Goal: Task Accomplishment & Management: Use online tool/utility

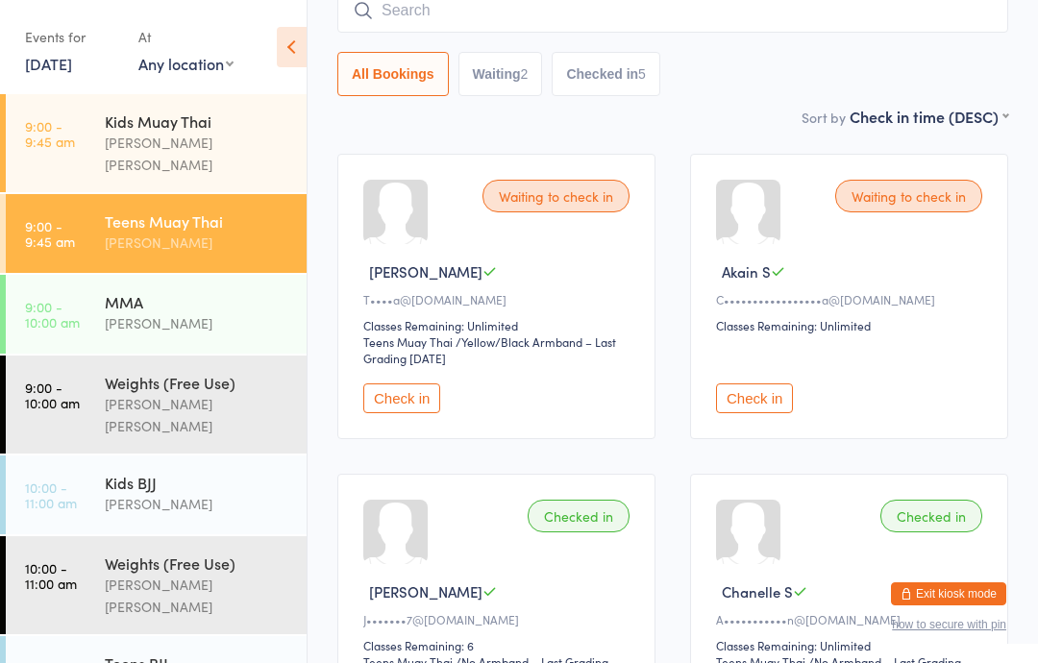
scroll to position [231, 0]
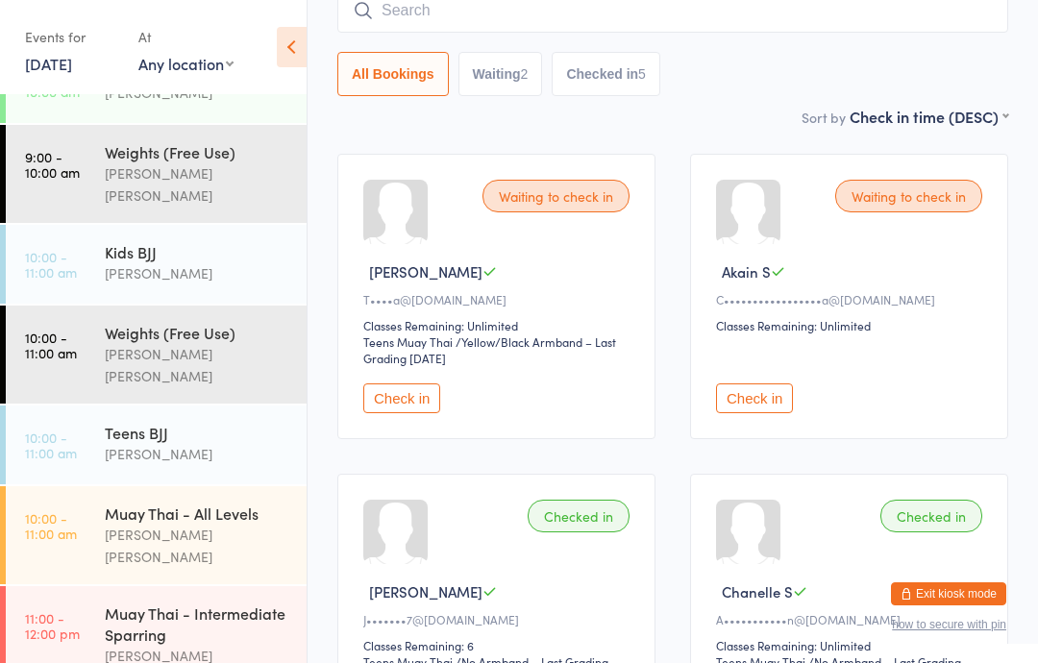
click at [212, 502] on div "Muay Thai - All Levels" at bounding box center [197, 512] width 185 height 21
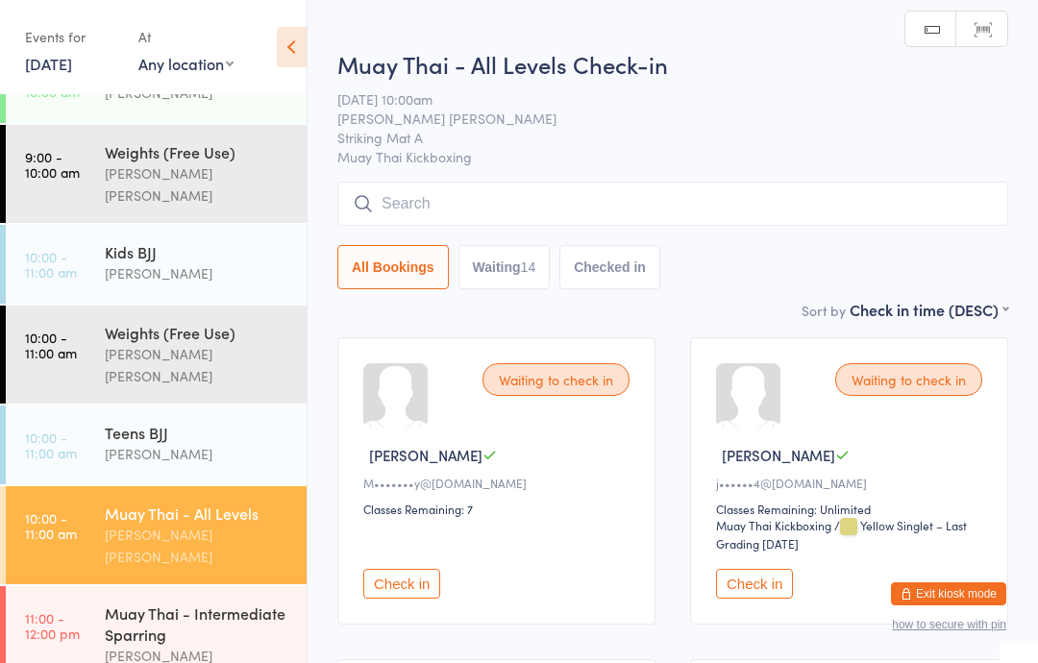
click at [500, 188] on input "search" at bounding box center [672, 204] width 671 height 44
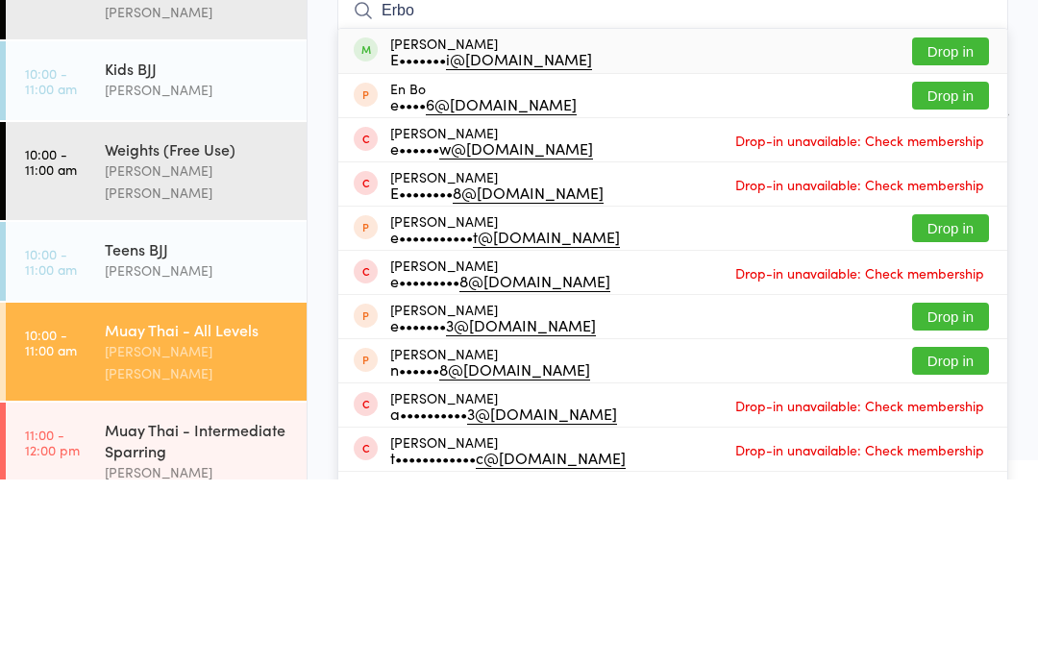
type input "Erbo"
click at [943, 221] on button "Drop in" at bounding box center [950, 235] width 77 height 28
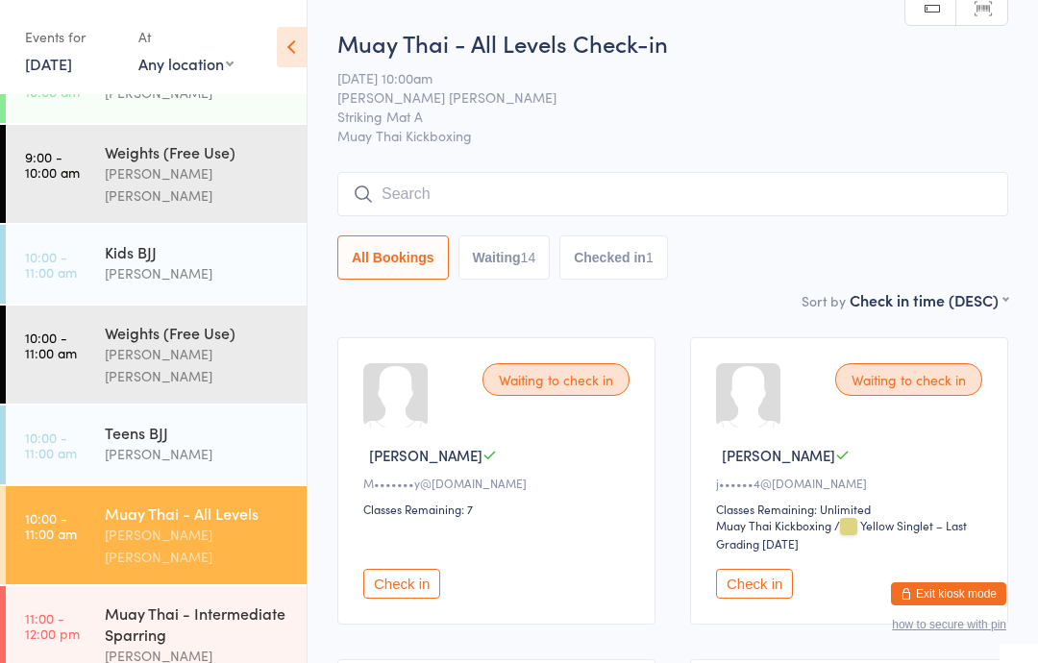
click at [127, 443] on div "[PERSON_NAME]" at bounding box center [197, 454] width 185 height 22
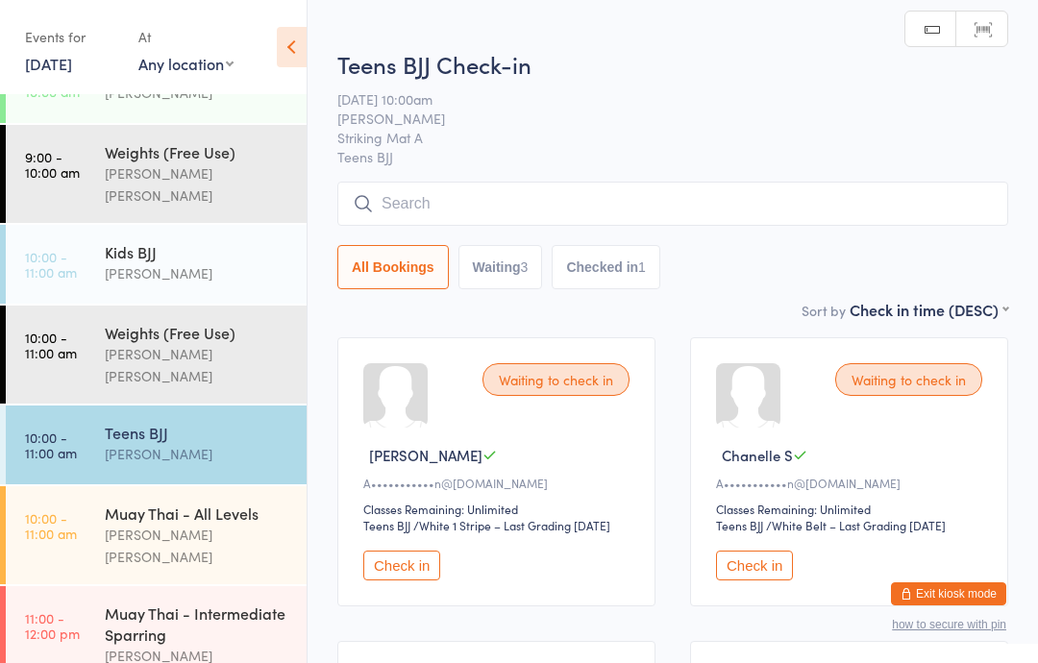
click at [410, 216] on input "search" at bounding box center [672, 204] width 671 height 44
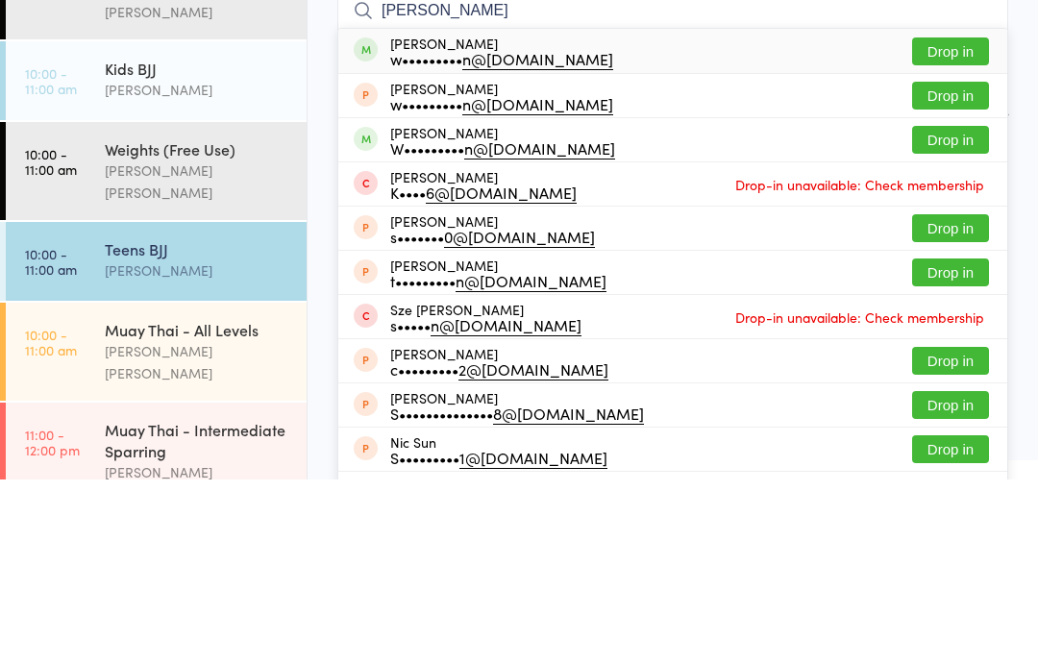
type input "[PERSON_NAME]"
click at [771, 212] on div "[PERSON_NAME] w••••••••• n@[DOMAIN_NAME] Drop in" at bounding box center [672, 234] width 669 height 44
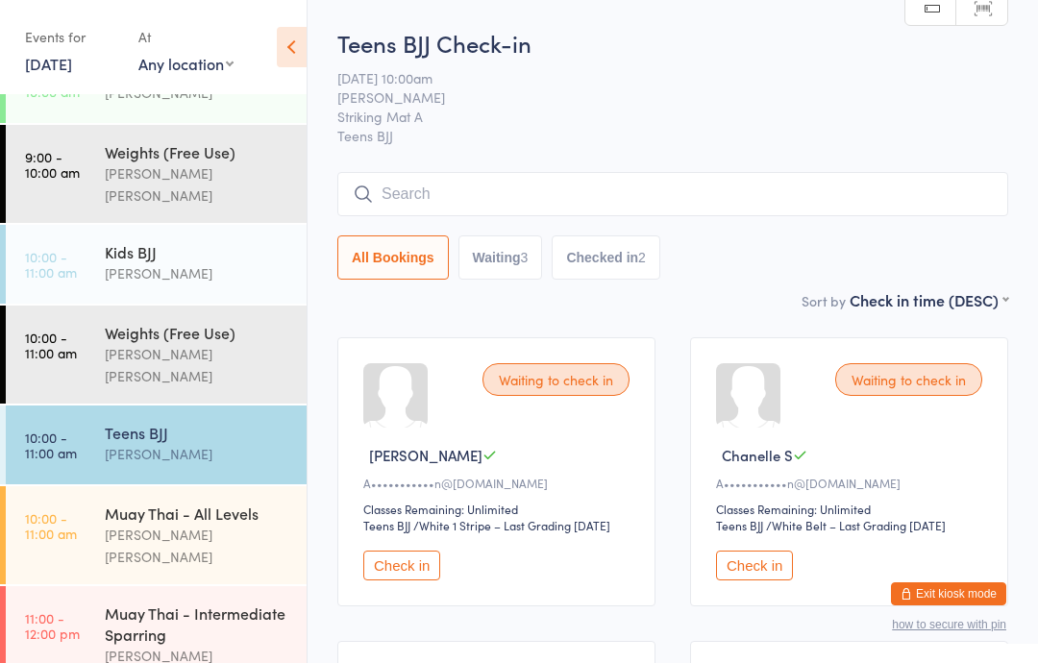
click at [812, 184] on input "search" at bounding box center [672, 194] width 671 height 44
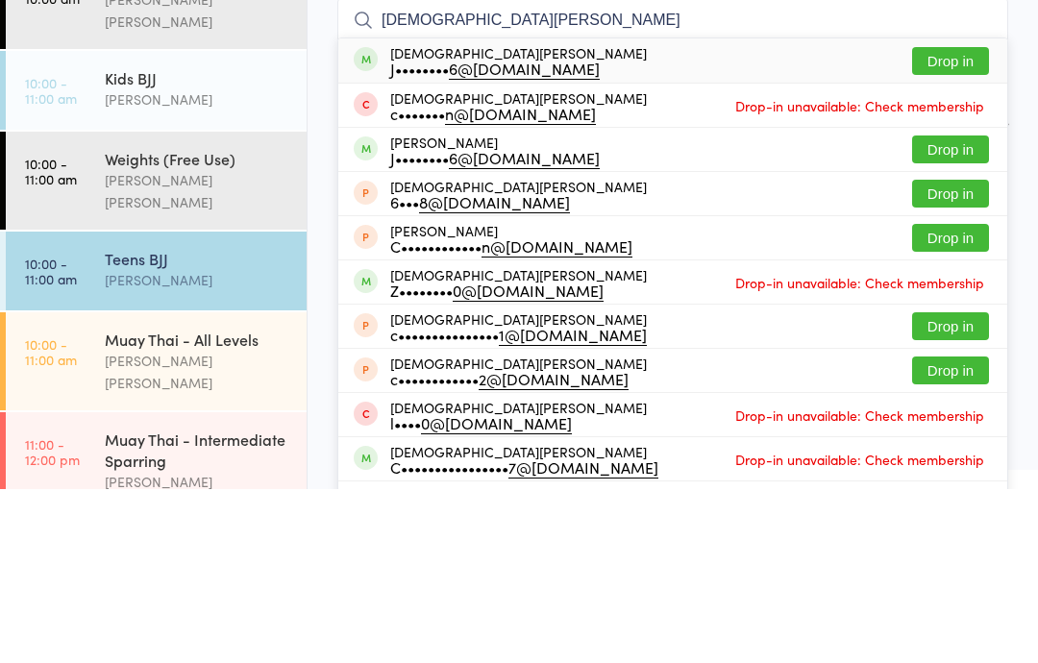
type input "[DEMOGRAPHIC_DATA][PERSON_NAME]"
click at [945, 221] on button "Drop in" at bounding box center [950, 235] width 77 height 28
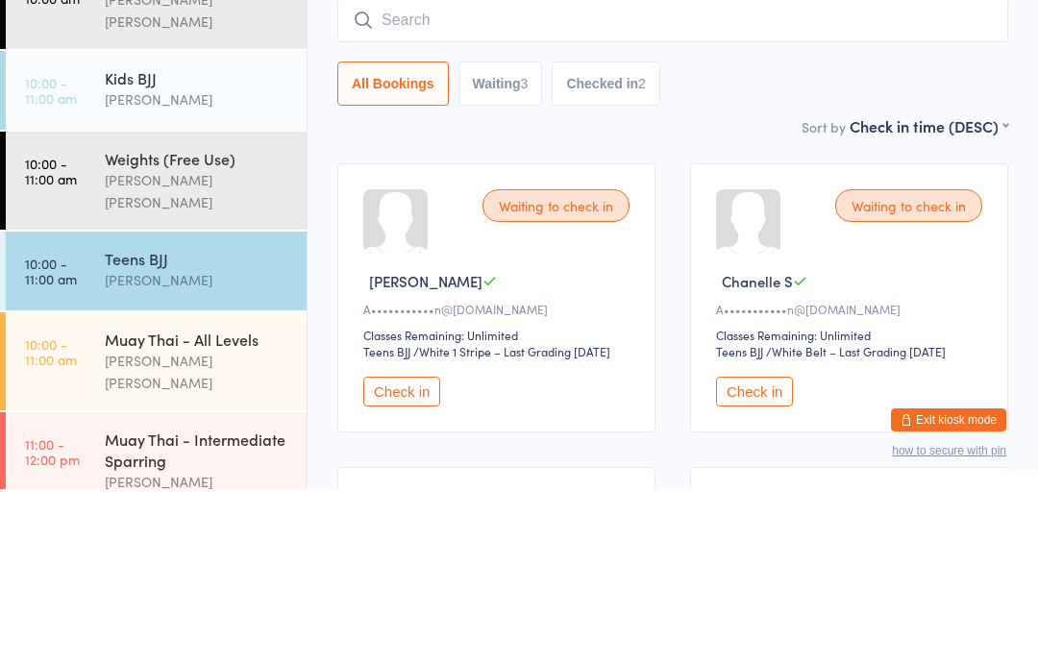
scroll to position [174, 0]
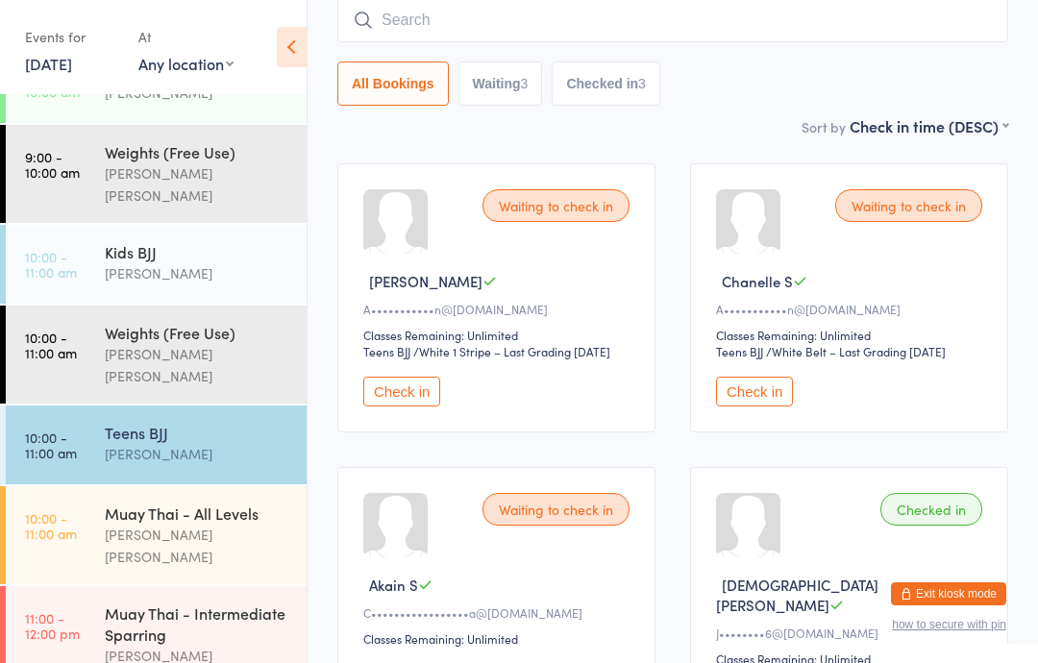
click at [909, 28] on input "search" at bounding box center [672, 20] width 671 height 44
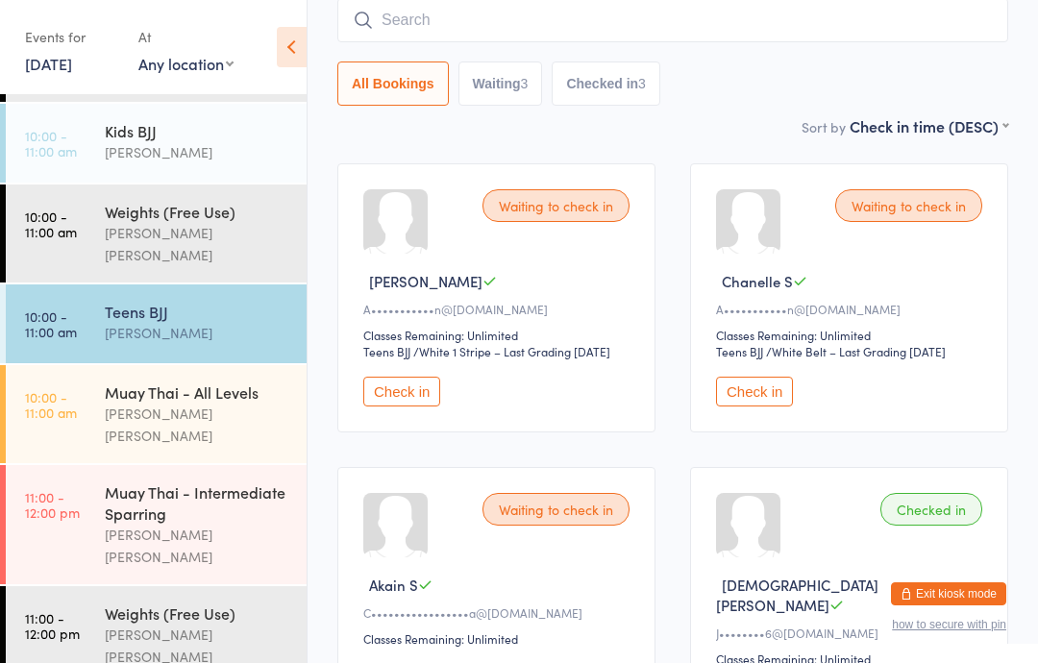
click at [0, 26] on div "Events for [DATE] D Sep, YYYY [DATE] Sun Mon Tue Wed Thu Fri Sat 36 31 01 02 03…" at bounding box center [153, 48] width 306 height 97
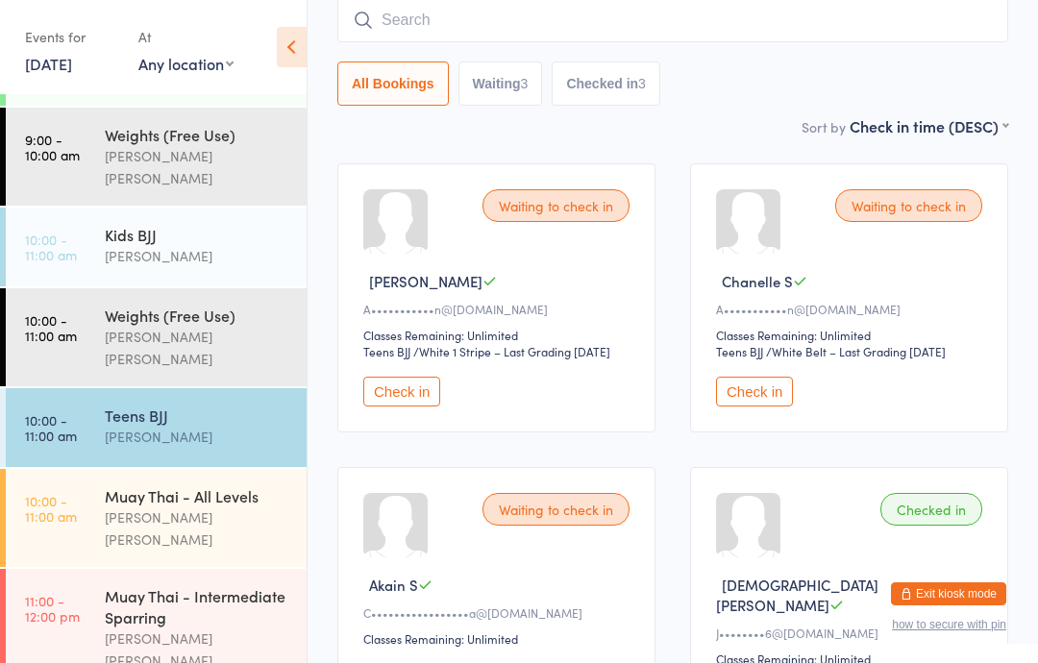
scroll to position [255, 0]
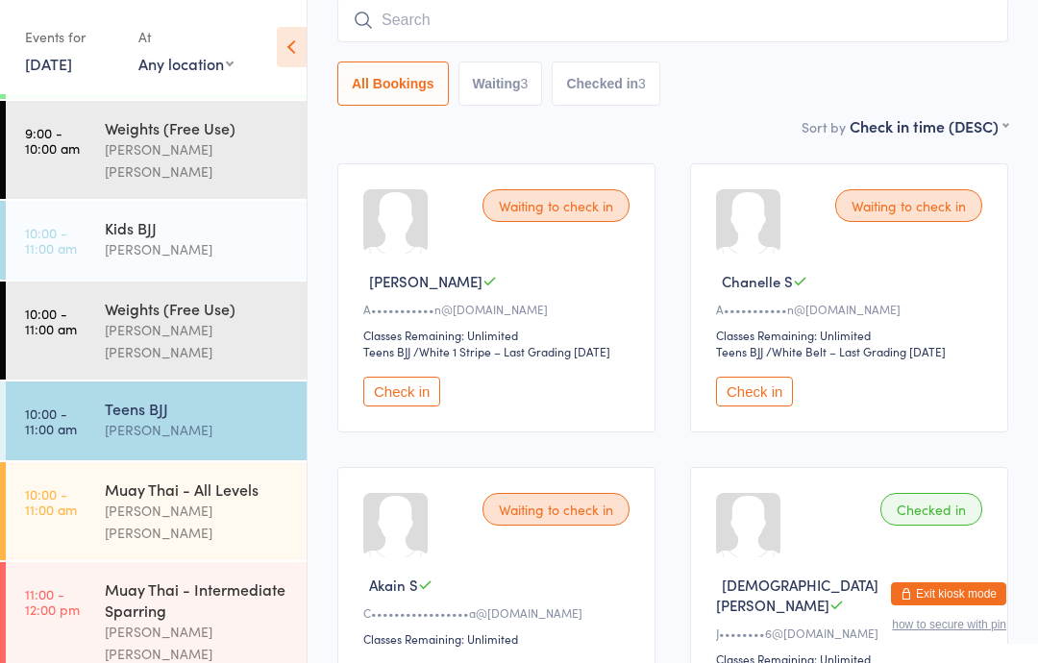
click at [75, 405] on time "10:00 - 11:00 am" at bounding box center [51, 420] width 52 height 31
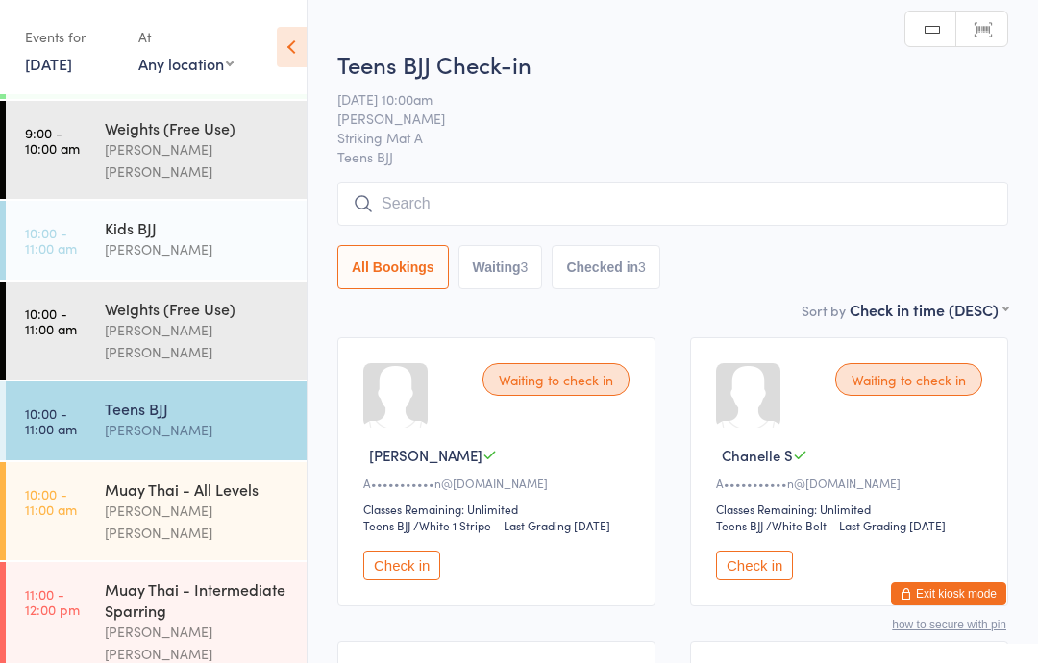
click at [787, 202] on input "search" at bounding box center [672, 204] width 671 height 44
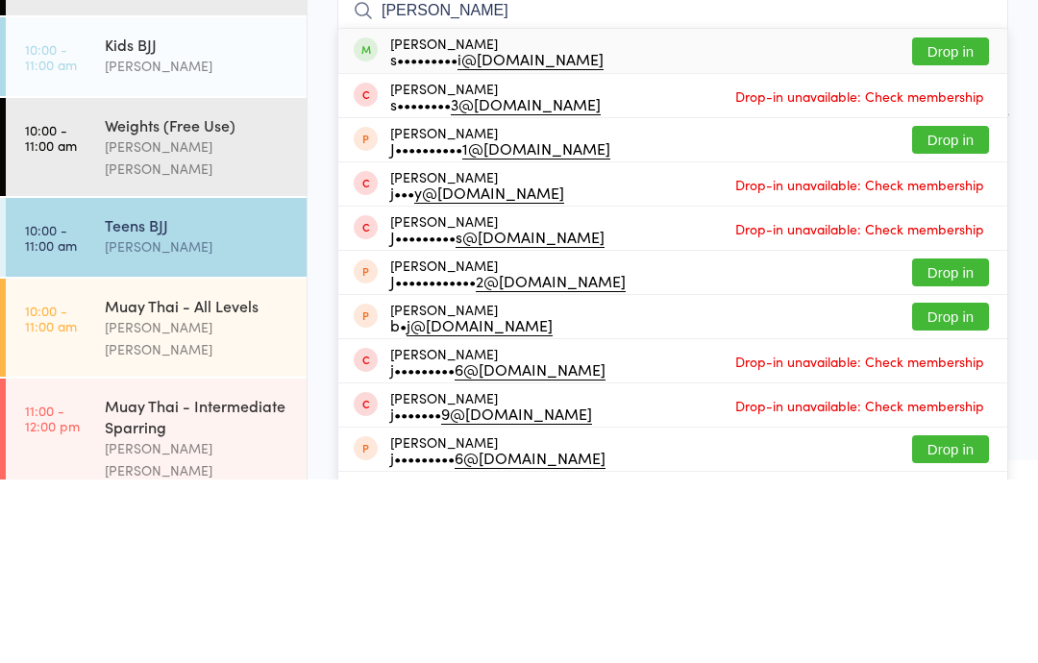
type input "[PERSON_NAME]"
click at [938, 221] on button "Drop in" at bounding box center [950, 235] width 77 height 28
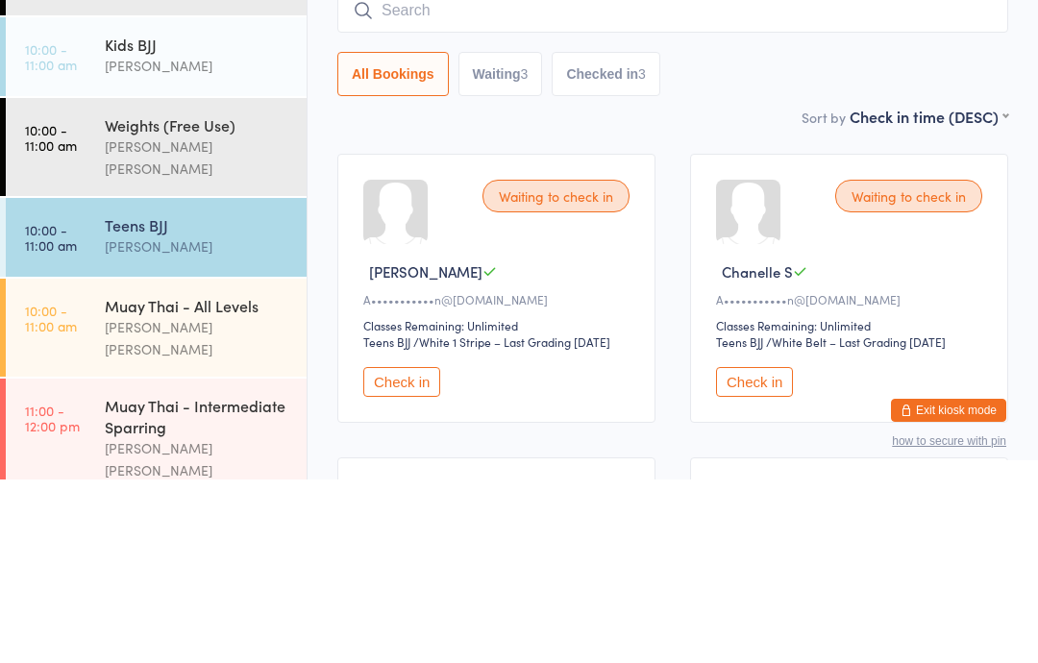
scroll to position [184, 0]
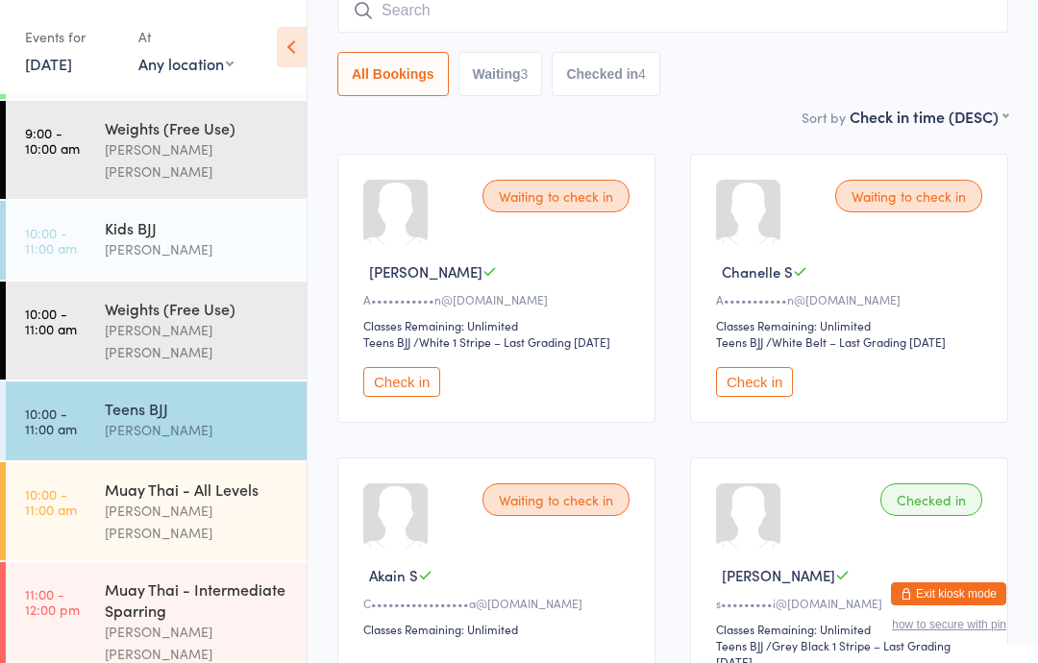
click at [439, 30] on input "search" at bounding box center [672, 10] width 671 height 44
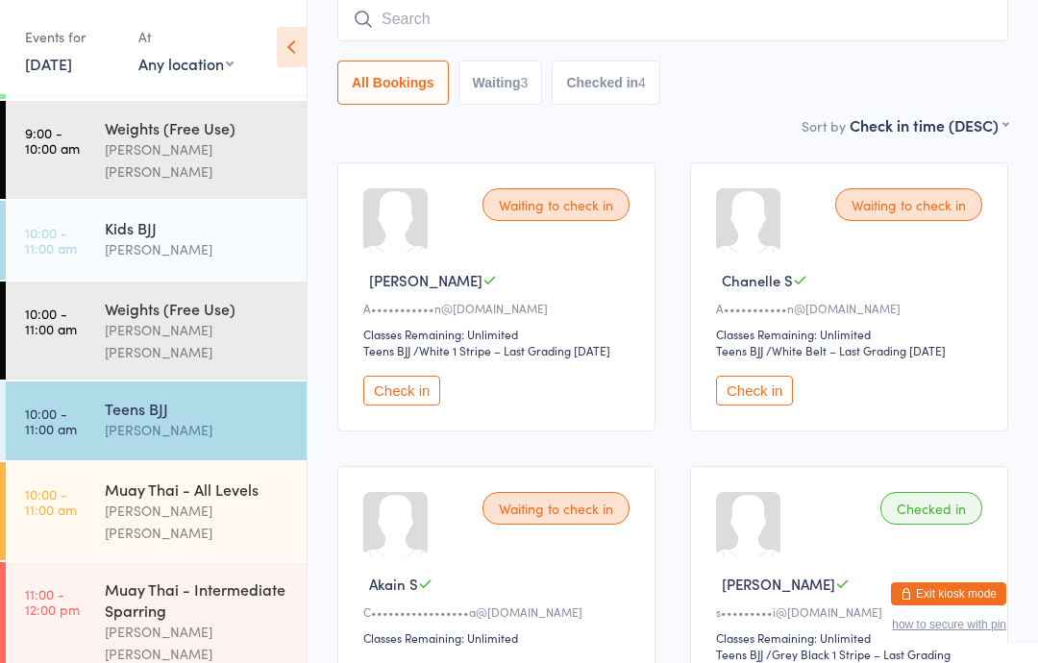
scroll to position [174, 0]
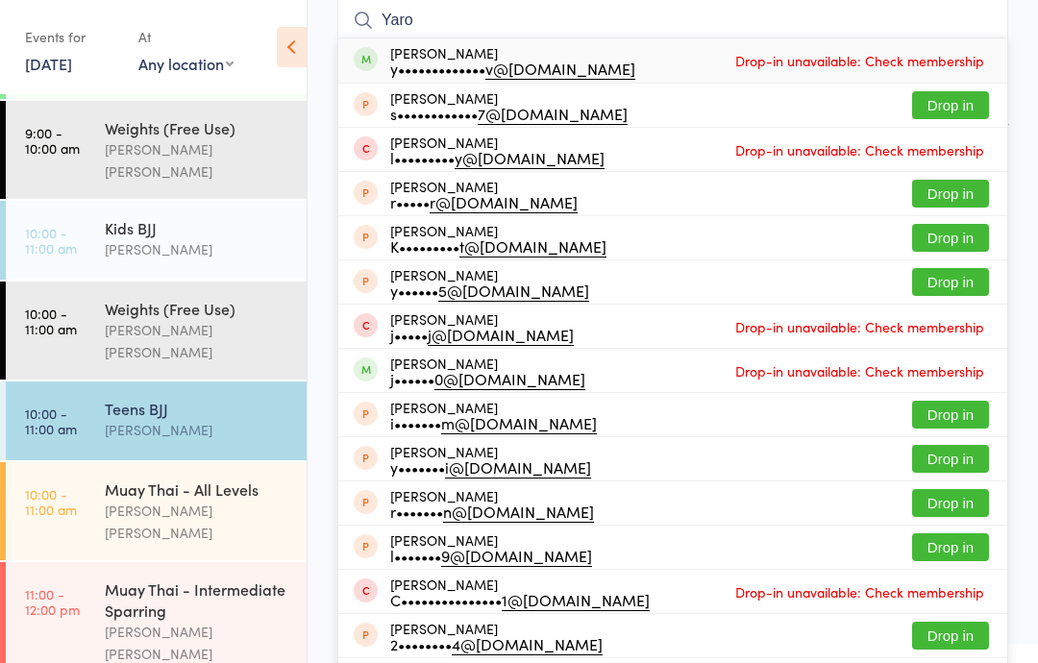
type input "Yaro"
click at [779, 65] on span "Drop-in unavailable: Check membership" at bounding box center [859, 60] width 258 height 29
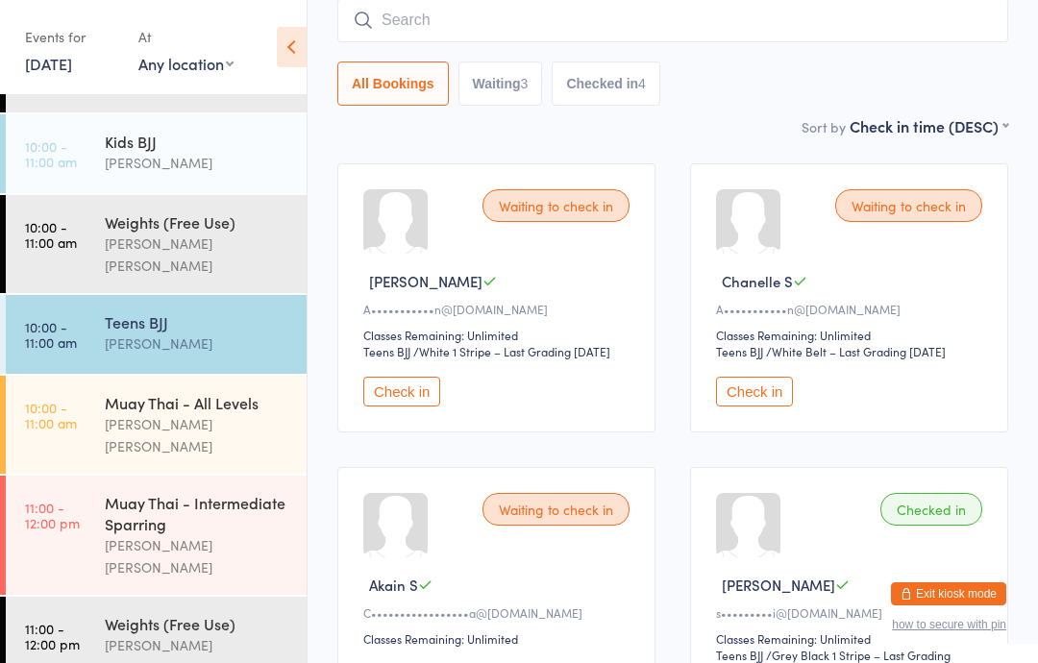
scroll to position [264, 0]
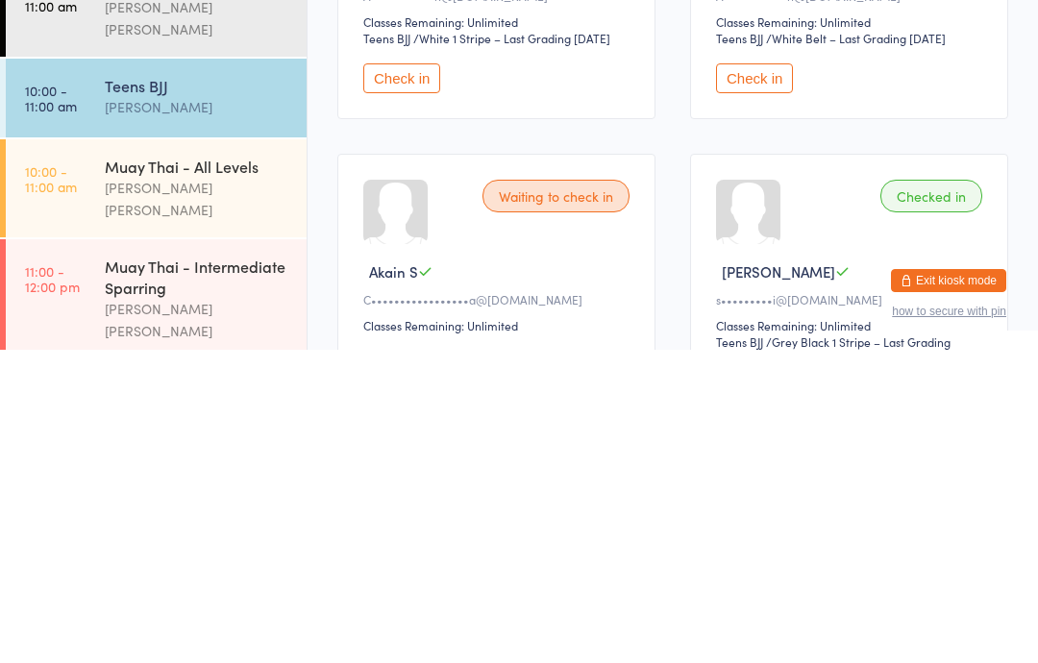
click at [94, 552] on link "11:00 - 12:00 pm Muay Thai - Intermediate Sparring [PERSON_NAME] [PERSON_NAME]" at bounding box center [156, 611] width 301 height 119
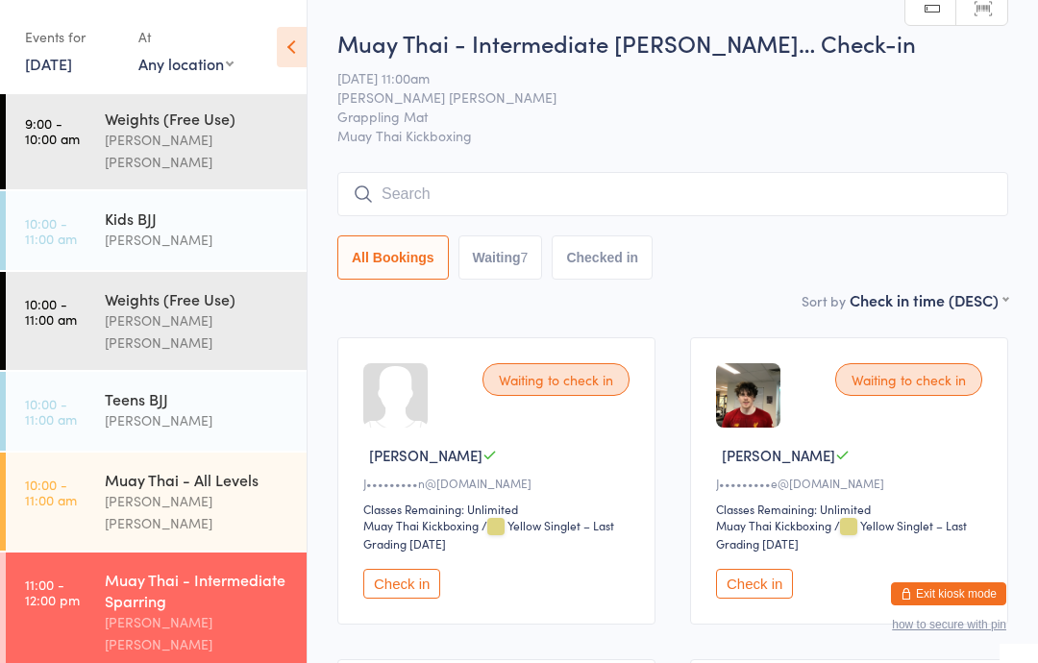
click at [196, 469] on div "Muay Thai - All Levels" at bounding box center [197, 479] width 185 height 21
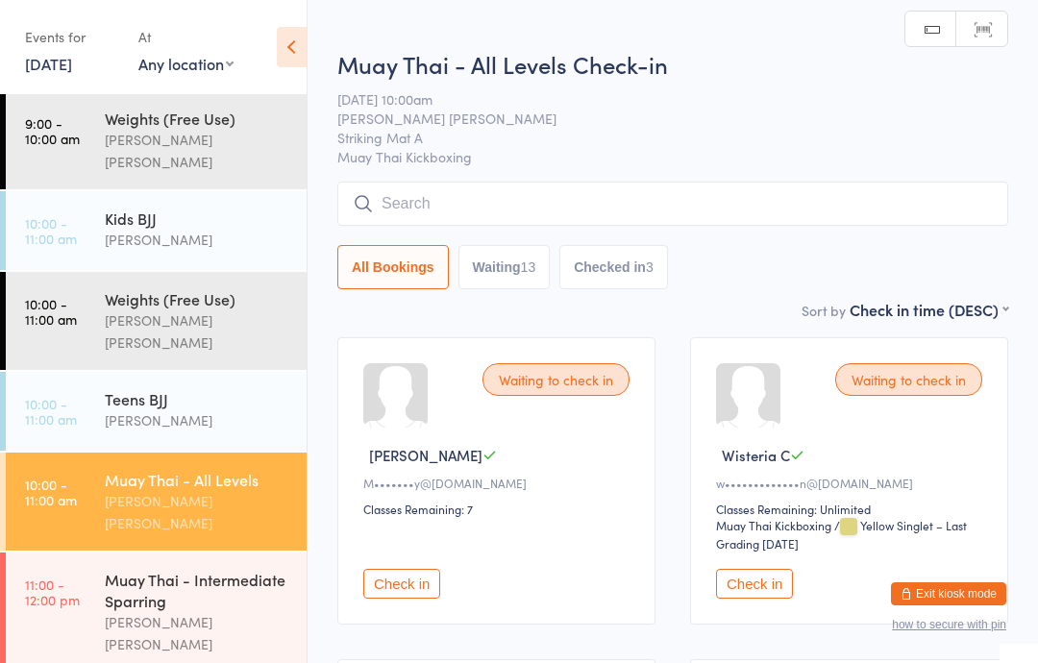
click at [504, 190] on input "search" at bounding box center [672, 204] width 671 height 44
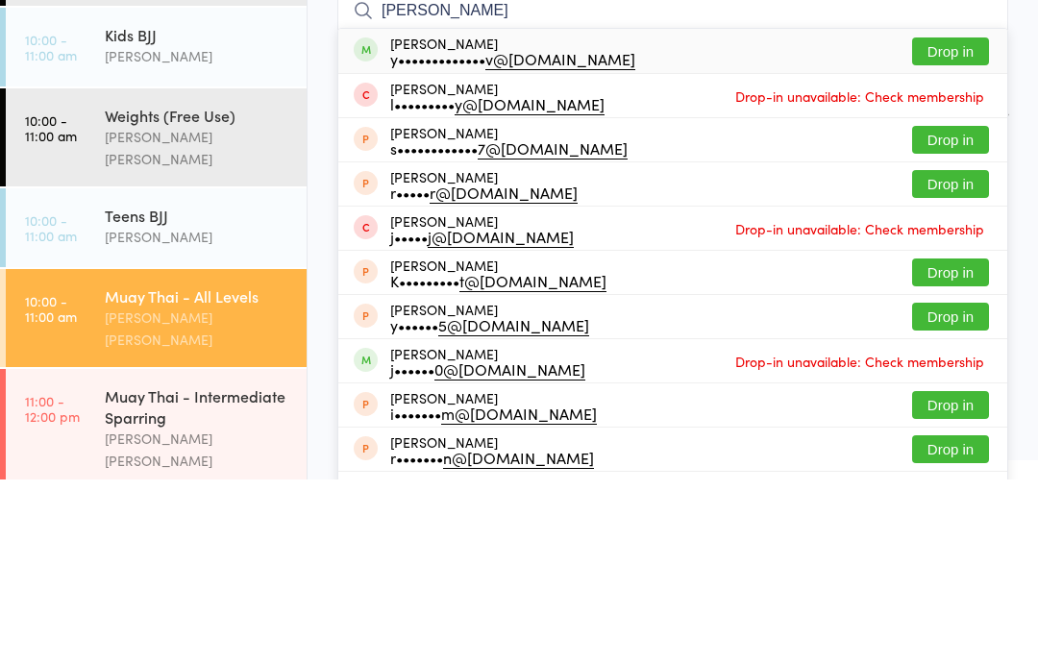
type input "[PERSON_NAME]"
click at [960, 221] on button "Drop in" at bounding box center [950, 235] width 77 height 28
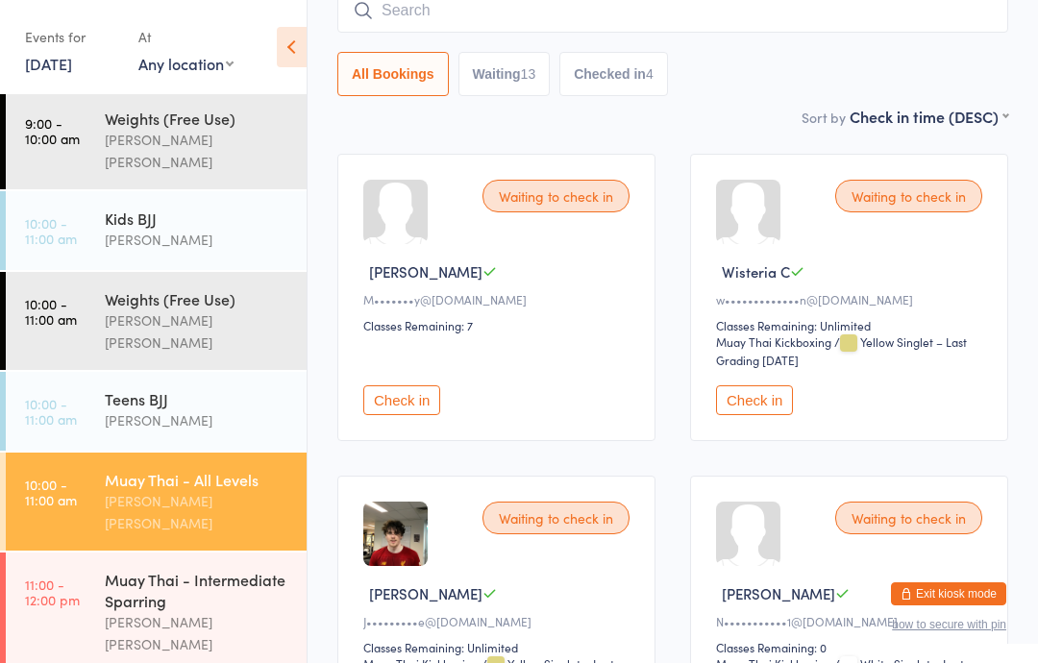
click at [404, 408] on button "Check in" at bounding box center [401, 400] width 77 height 30
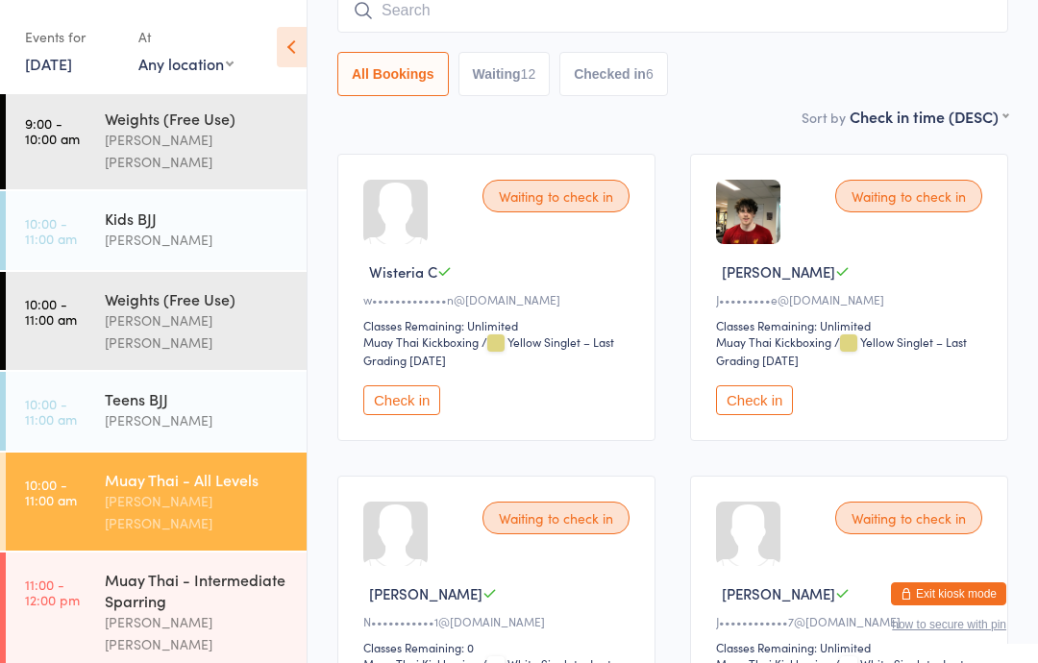
click at [182, 208] on div "Kids BJJ" at bounding box center [197, 218] width 185 height 21
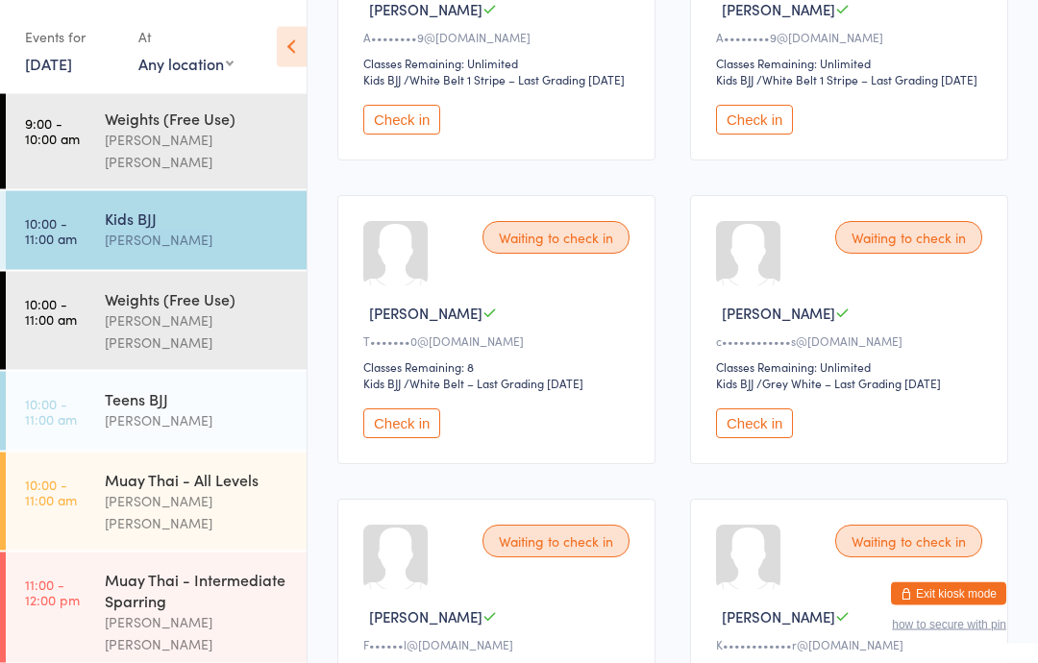
scroll to position [446, 0]
click at [404, 438] on button "Check in" at bounding box center [401, 423] width 77 height 30
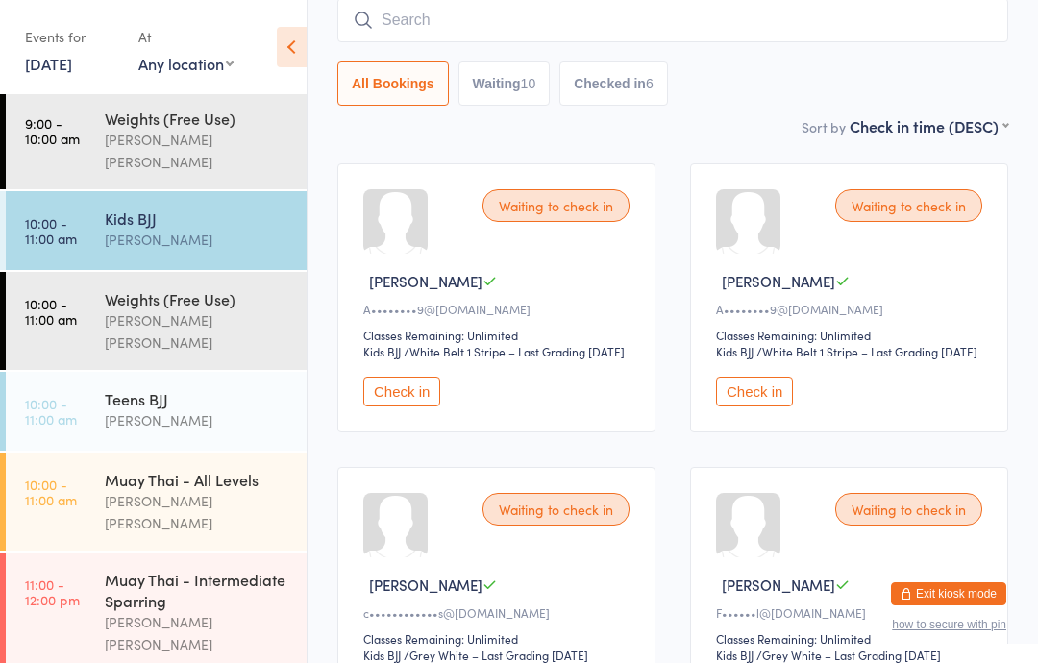
scroll to position [0, 0]
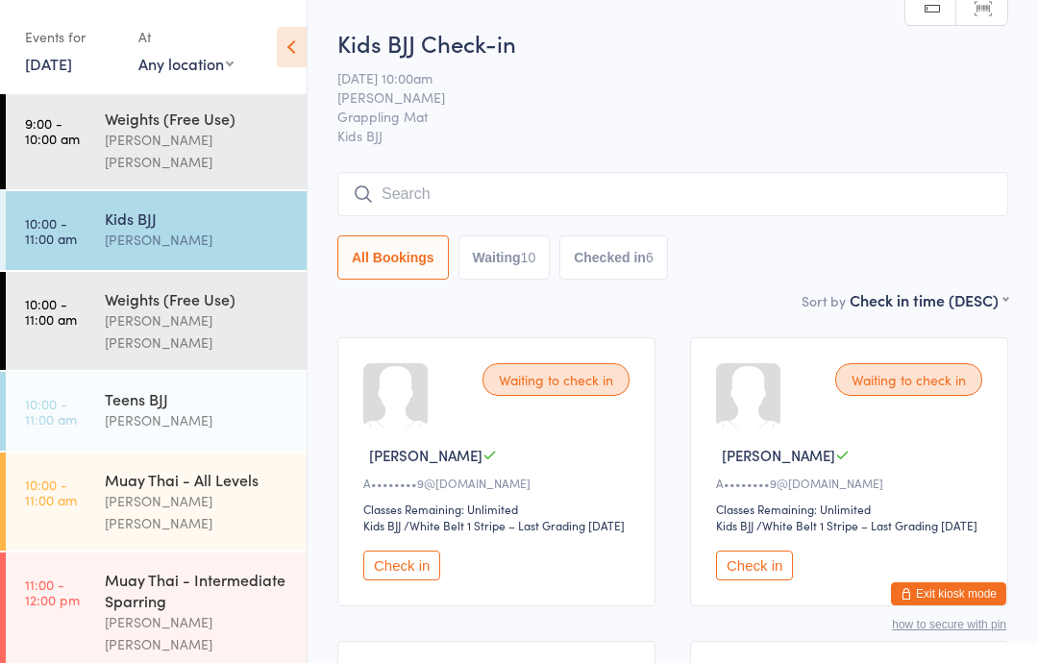
click at [386, 193] on input "search" at bounding box center [672, 194] width 671 height 44
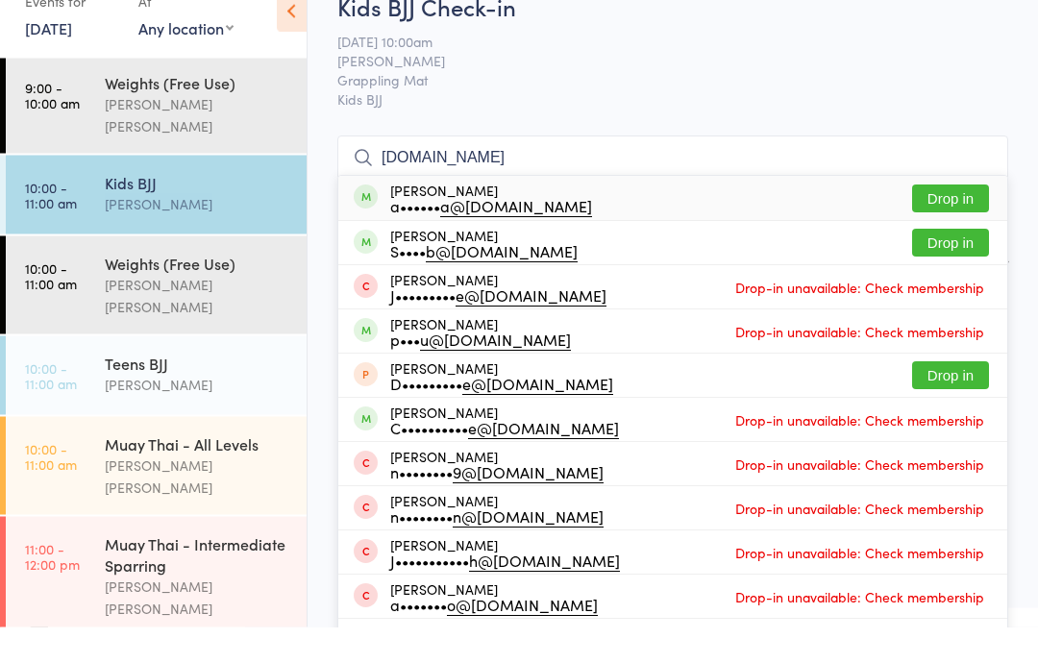
type input "[DOMAIN_NAME]"
click at [406, 234] on div "a•••••• a@[DOMAIN_NAME]" at bounding box center [491, 241] width 202 height 15
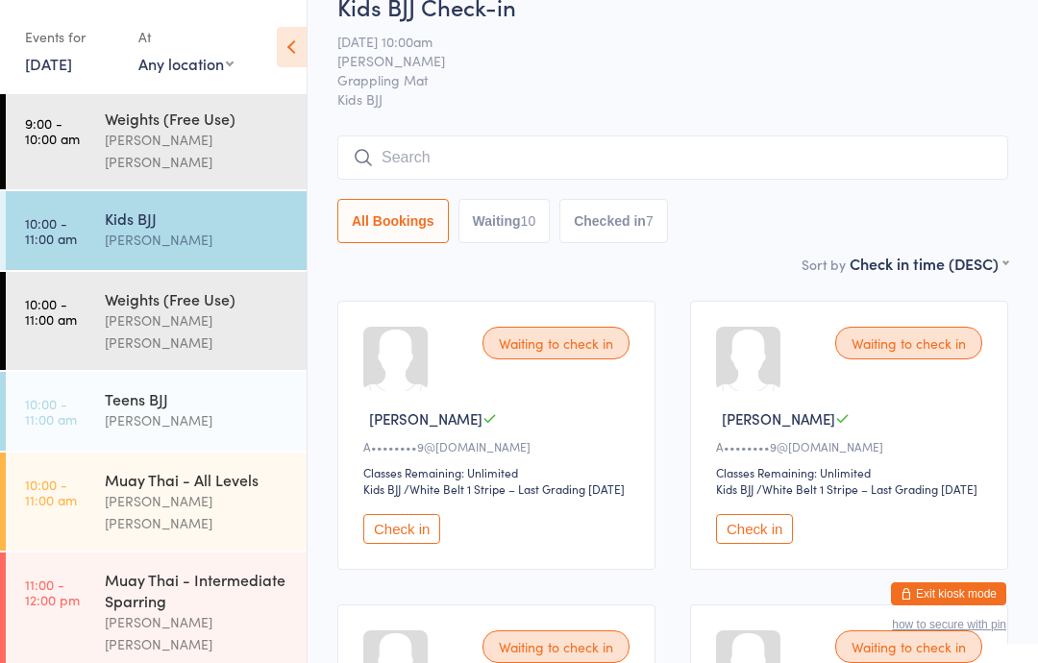
click at [437, 162] on input "search" at bounding box center [672, 157] width 671 height 44
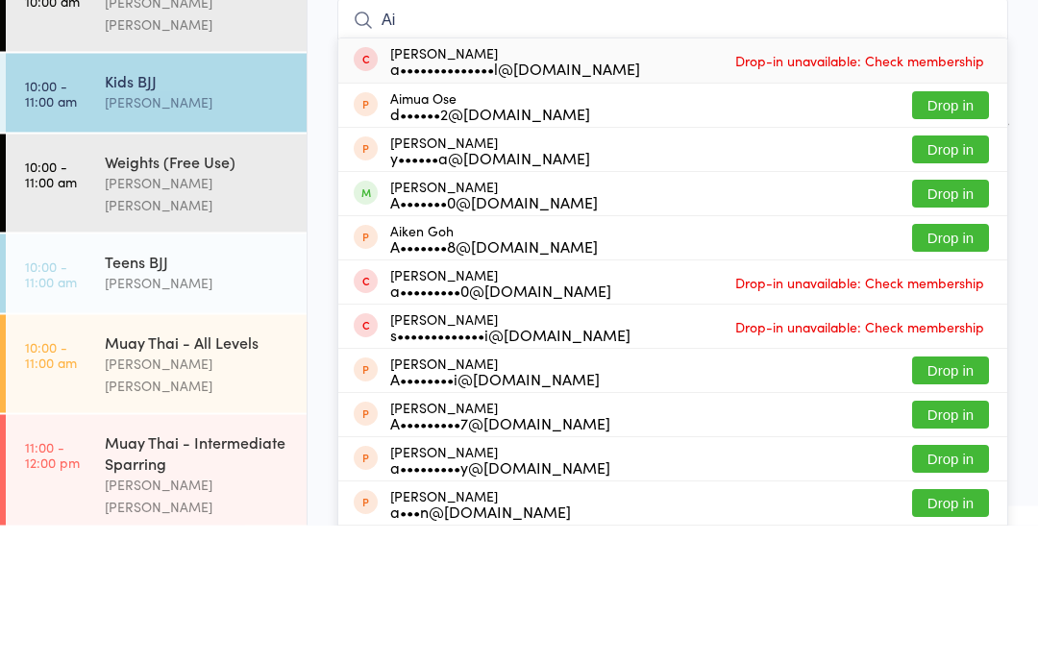
type input "A"
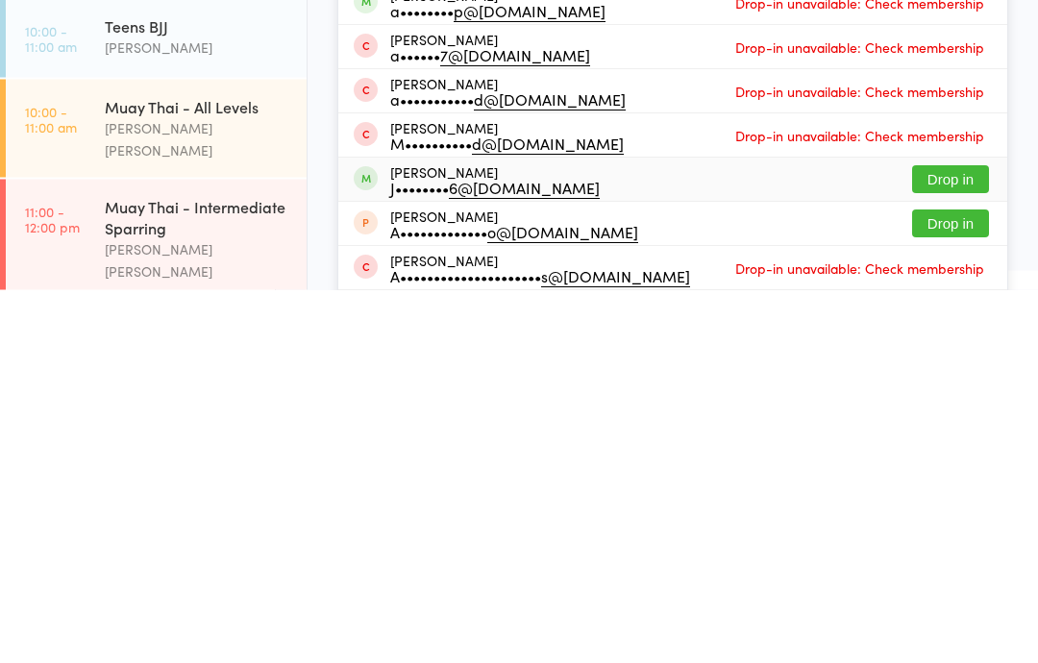
type input "[PERSON_NAME]"
click at [509, 553] on div "J•••••••• 6@[DOMAIN_NAME]" at bounding box center [494, 560] width 209 height 15
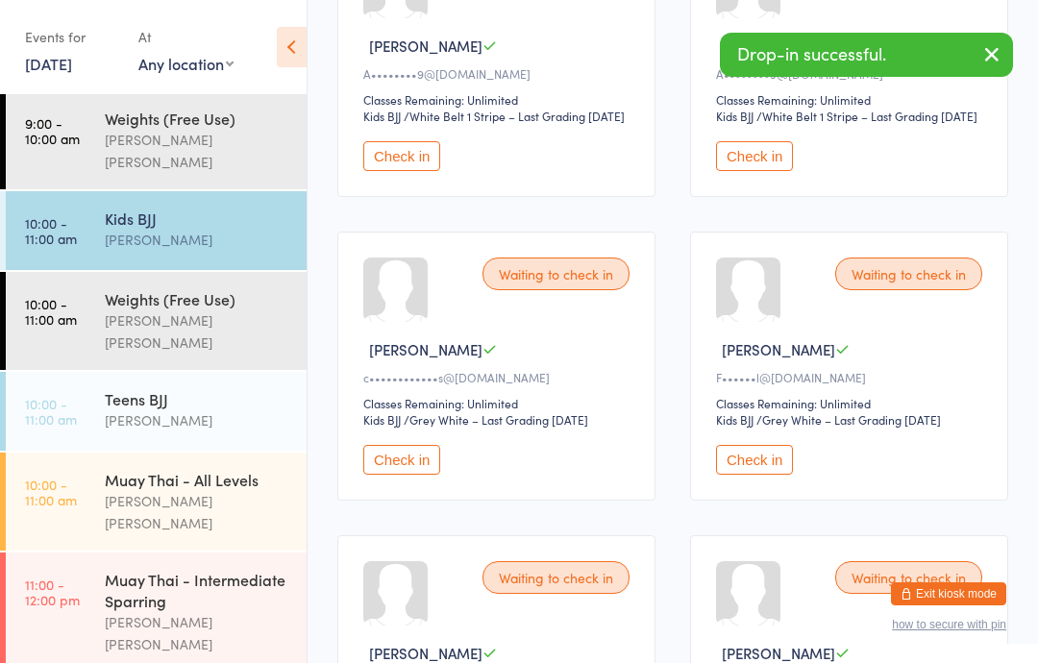
click at [141, 229] on div "[PERSON_NAME]" at bounding box center [197, 240] width 185 height 22
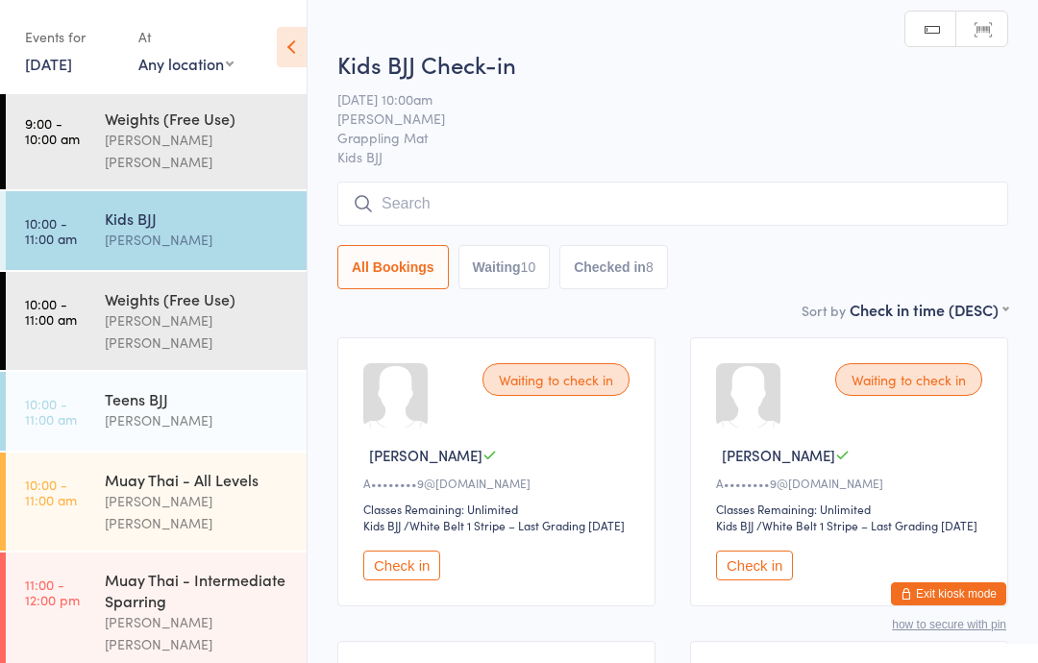
click at [173, 409] on div "[PERSON_NAME]" at bounding box center [197, 420] width 185 height 22
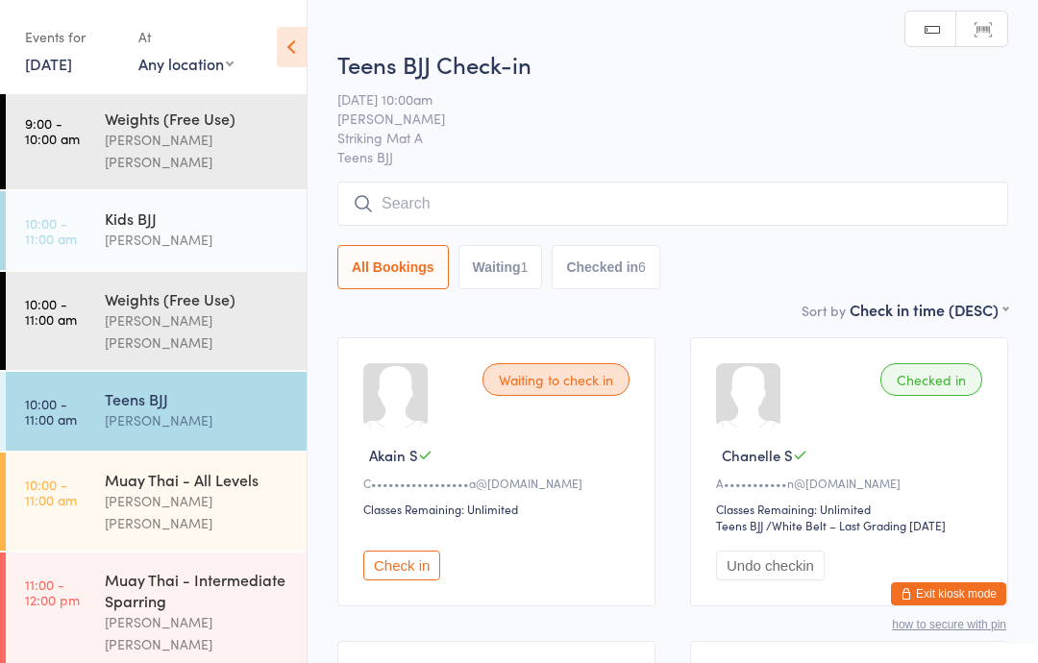
click at [451, 207] on input "search" at bounding box center [672, 204] width 671 height 44
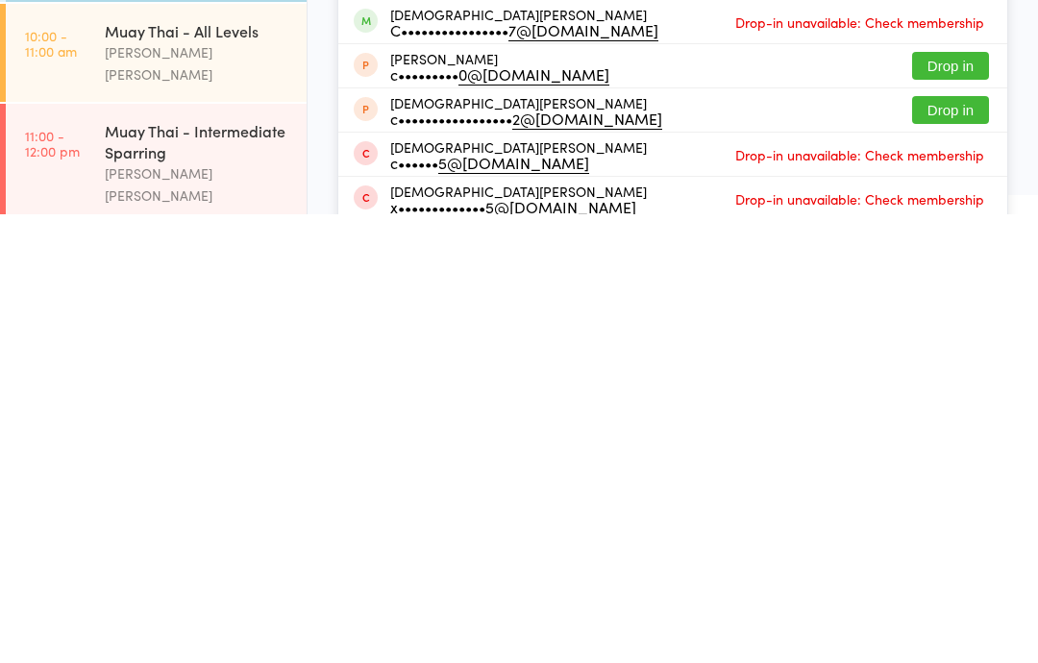
scroll to position [146, 0]
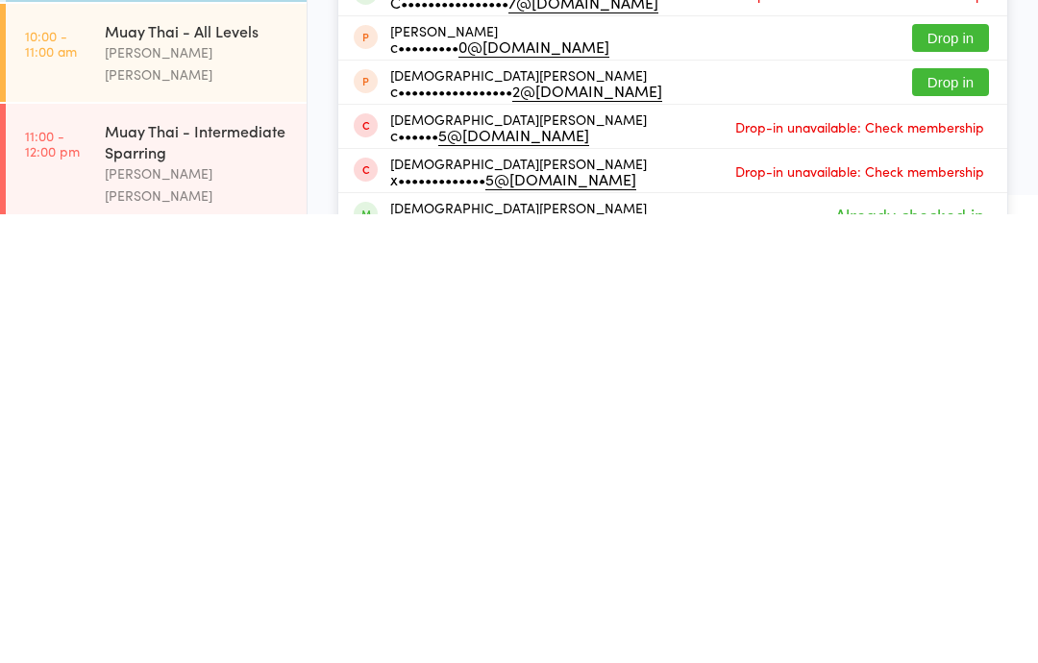
type input "[DEMOGRAPHIC_DATA]"
click at [554, 642] on div "[DEMOGRAPHIC_DATA][PERSON_NAME] J•••••••• 6@[DOMAIN_NAME] Already checked in" at bounding box center [672, 663] width 669 height 43
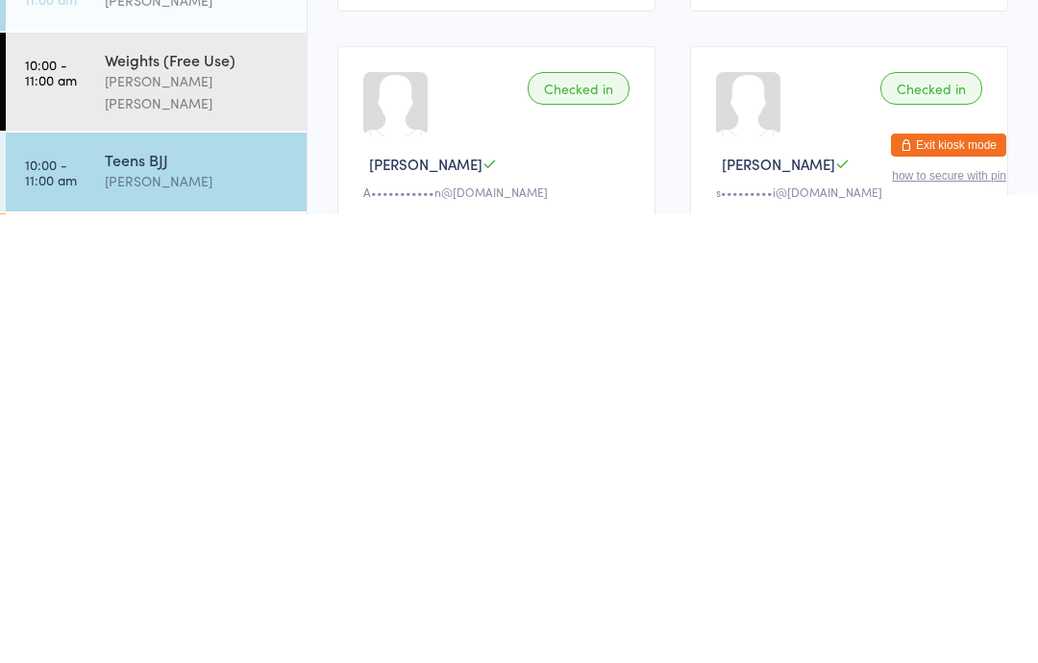
scroll to position [51, 0]
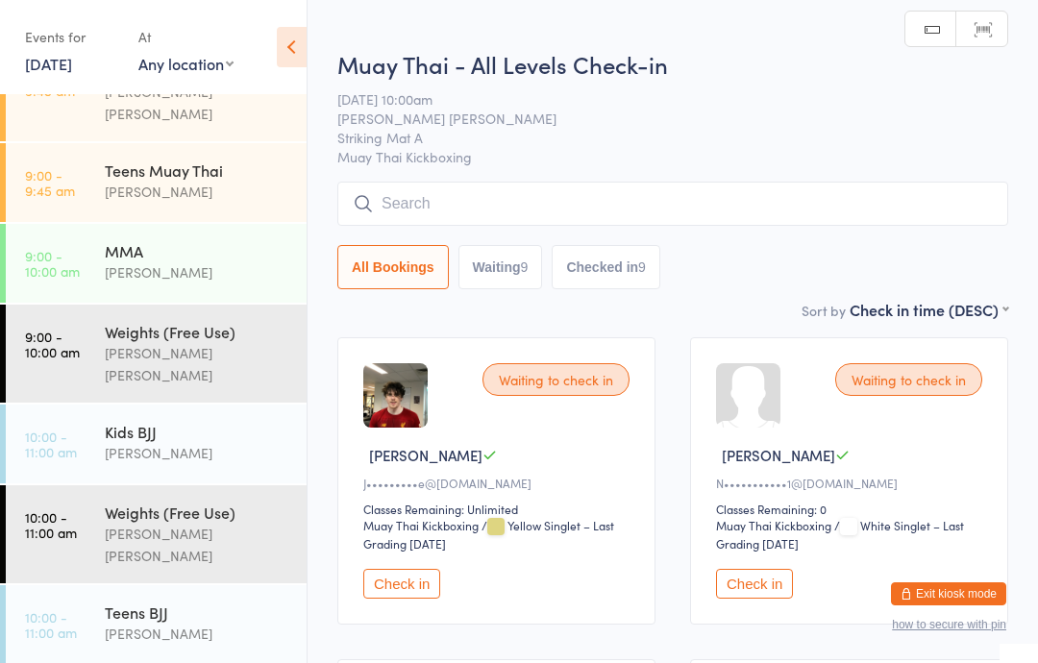
click at [395, 193] on input "search" at bounding box center [672, 204] width 671 height 44
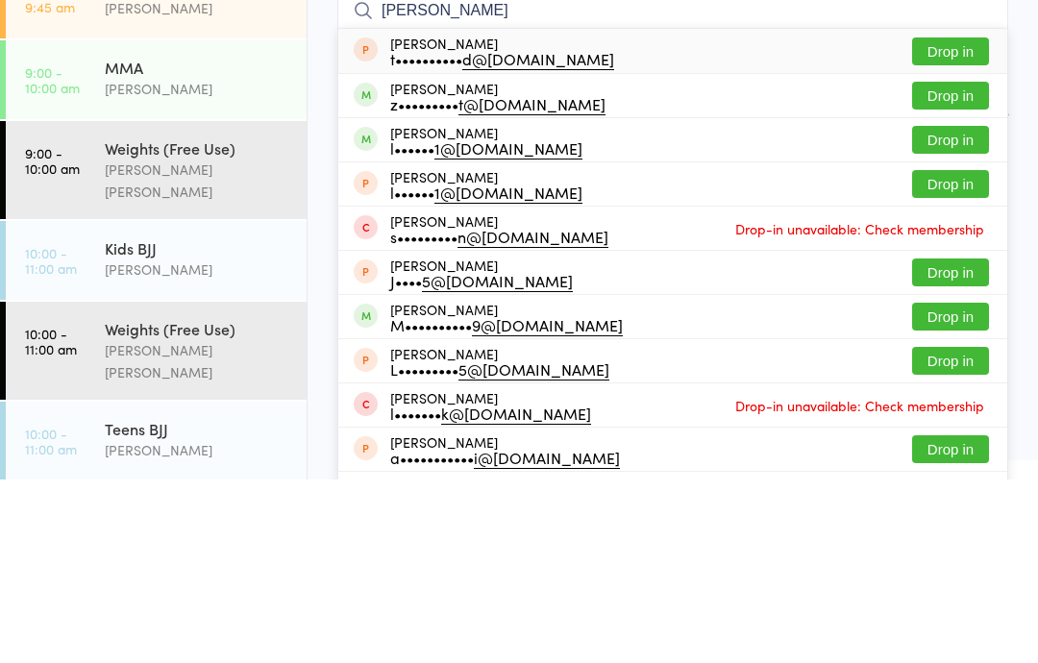
type input "[PERSON_NAME]"
click at [936, 265] on button "Drop in" at bounding box center [950, 279] width 77 height 28
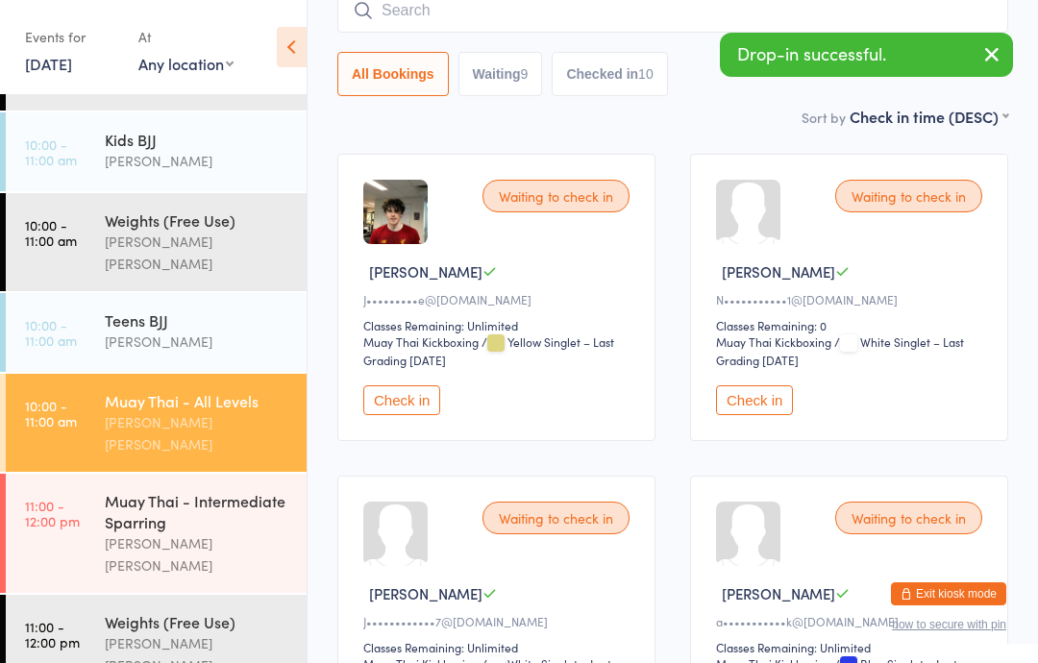
scroll to position [341, 0]
click at [45, 500] on time "11:00 - 12:00 pm" at bounding box center [52, 515] width 55 height 31
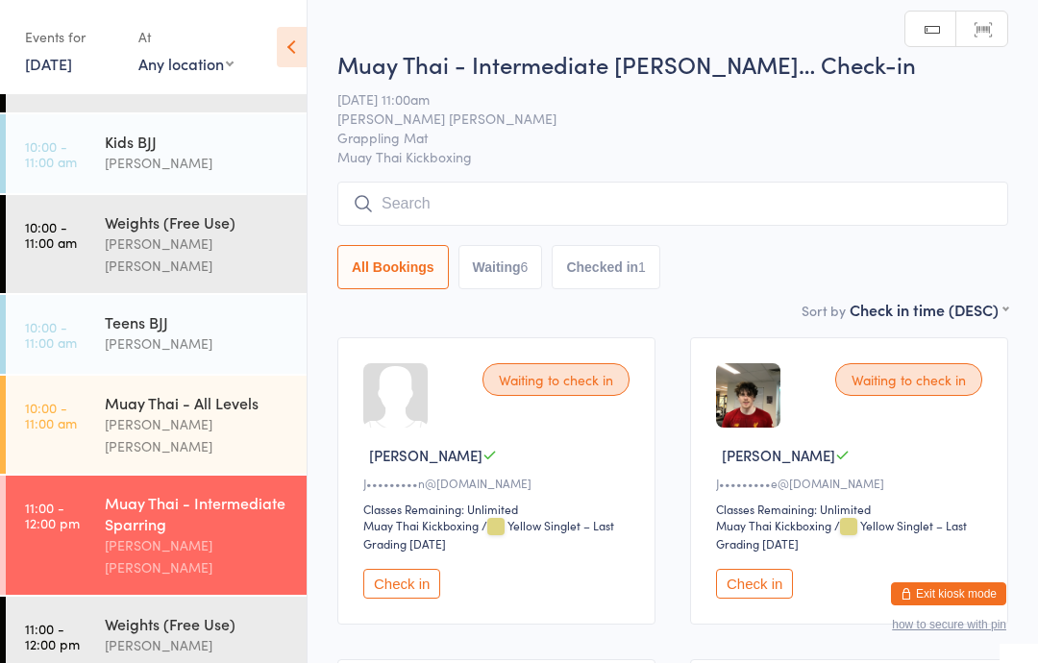
click at [950, 184] on input "search" at bounding box center [672, 204] width 671 height 44
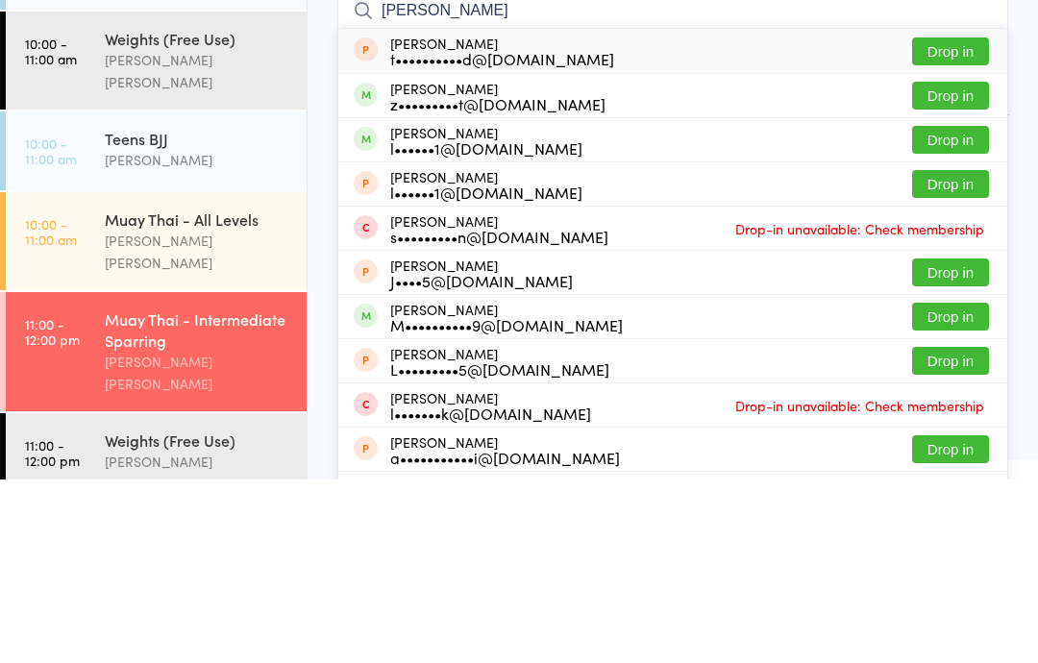
type input "[PERSON_NAME]"
click at [965, 301] on li "[PERSON_NAME] l••••••1@[DOMAIN_NAME] Drop in" at bounding box center [672, 323] width 669 height 44
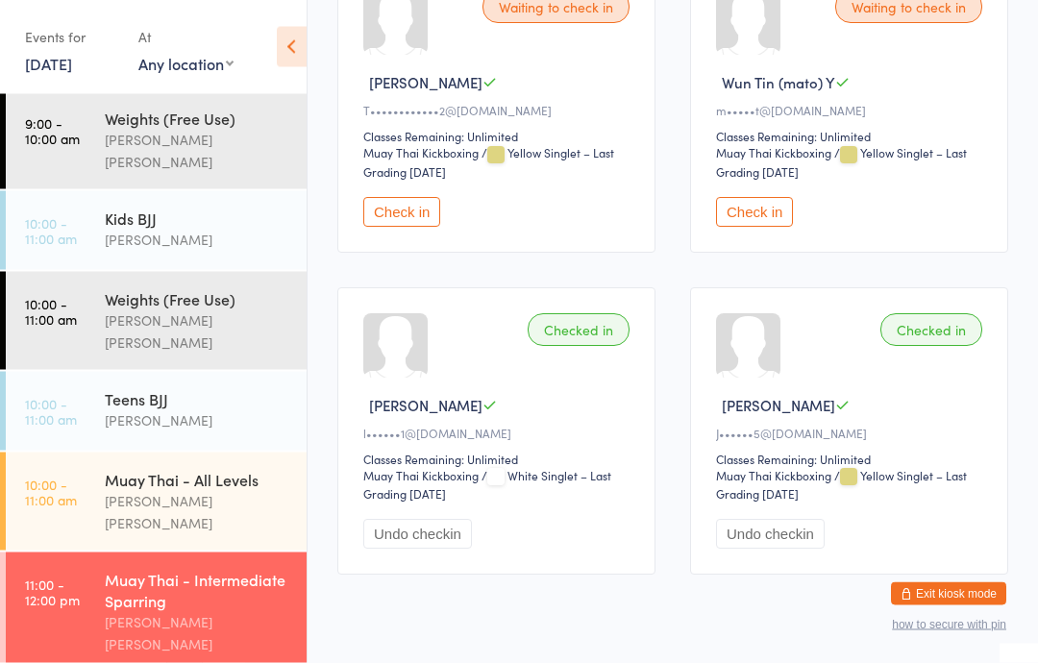
scroll to position [1016, 0]
click at [403, 549] on button "Undo checkin" at bounding box center [417, 534] width 109 height 30
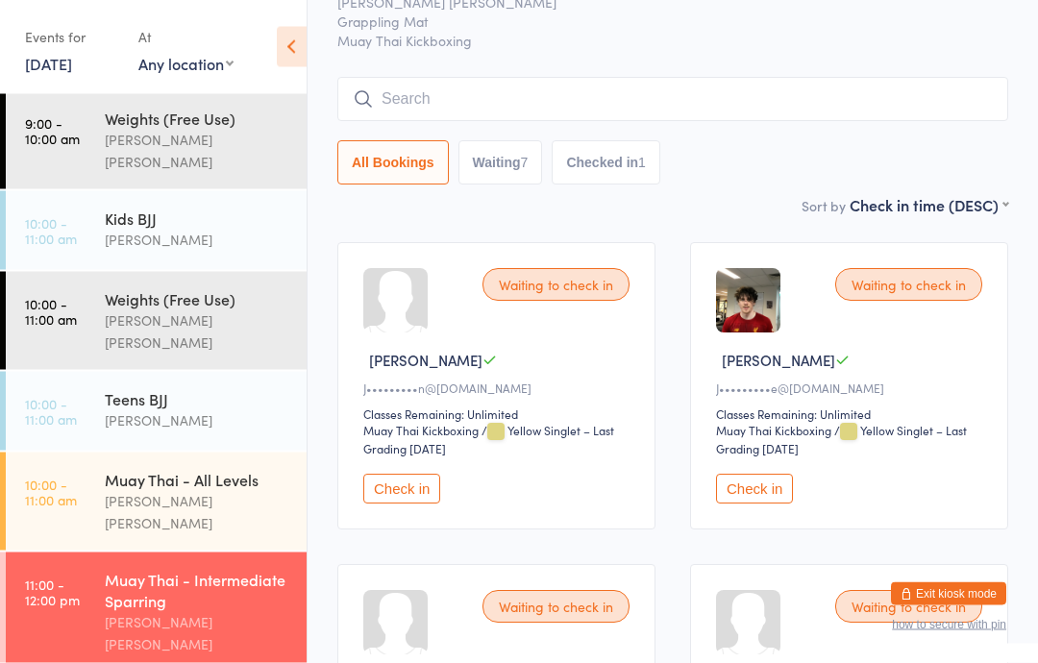
scroll to position [94, 0]
click at [973, 94] on input "search" at bounding box center [672, 100] width 671 height 44
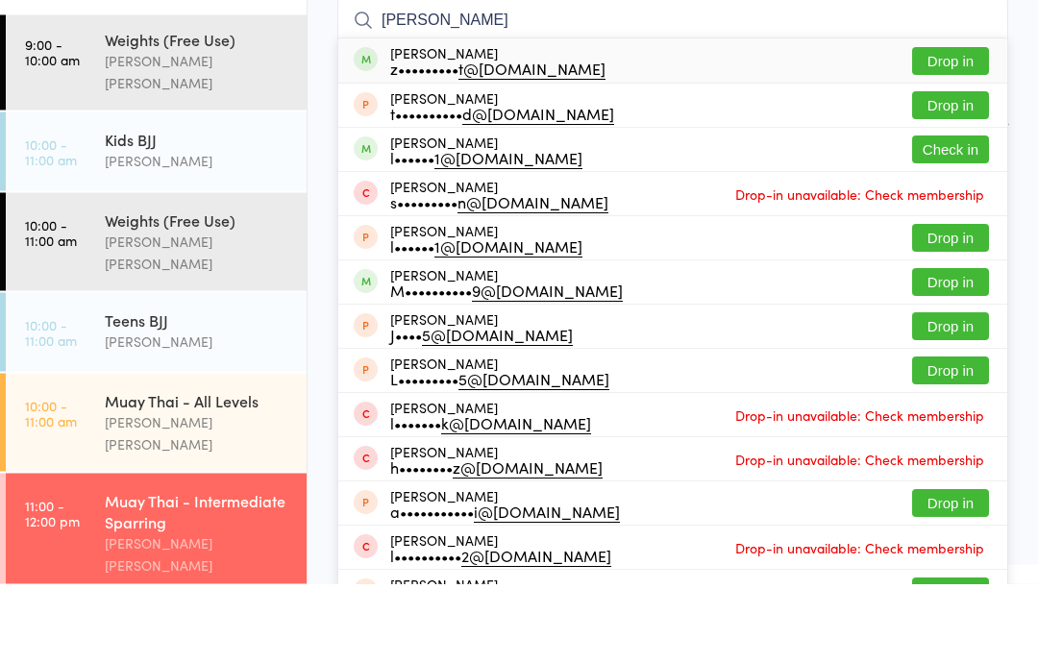
type input "[PERSON_NAME]"
click at [959, 127] on button "Drop in" at bounding box center [950, 141] width 77 height 28
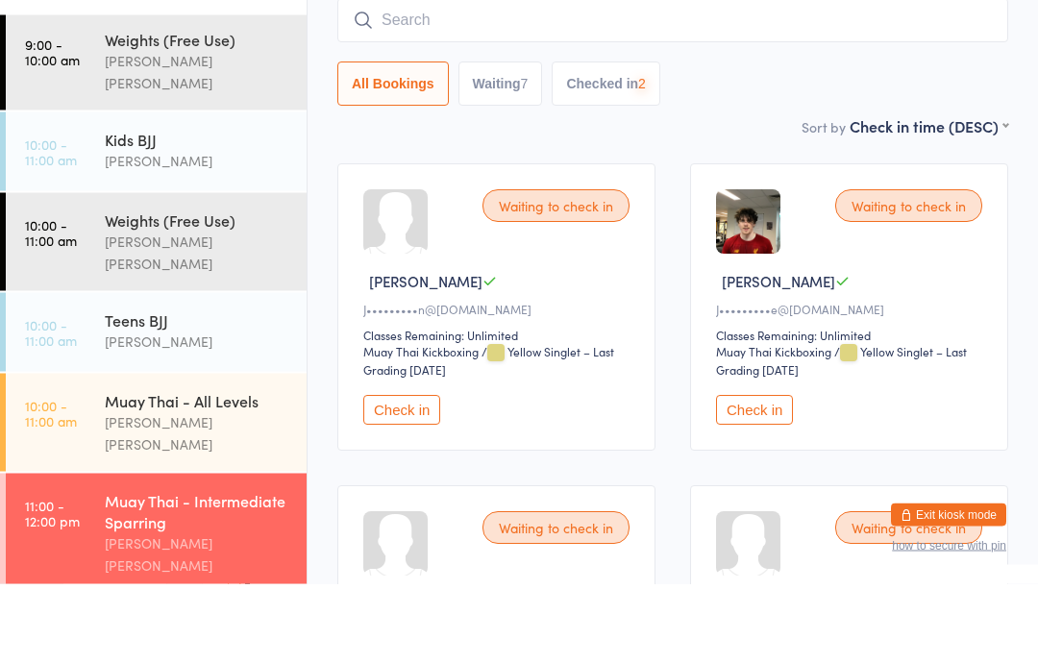
scroll to position [174, 0]
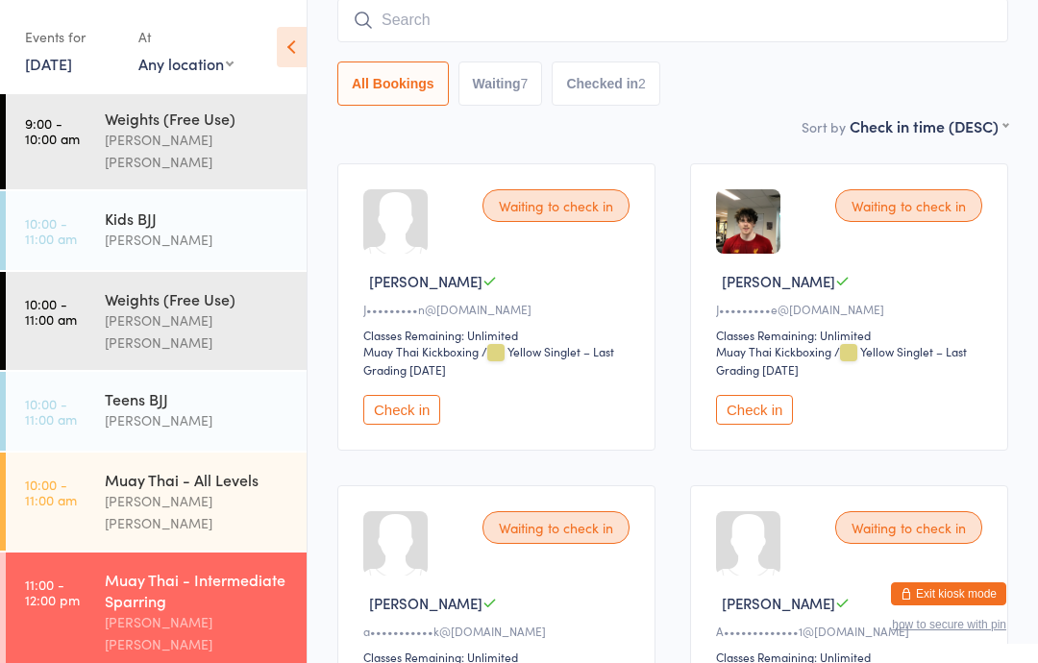
click at [793, 18] on input "search" at bounding box center [672, 20] width 671 height 44
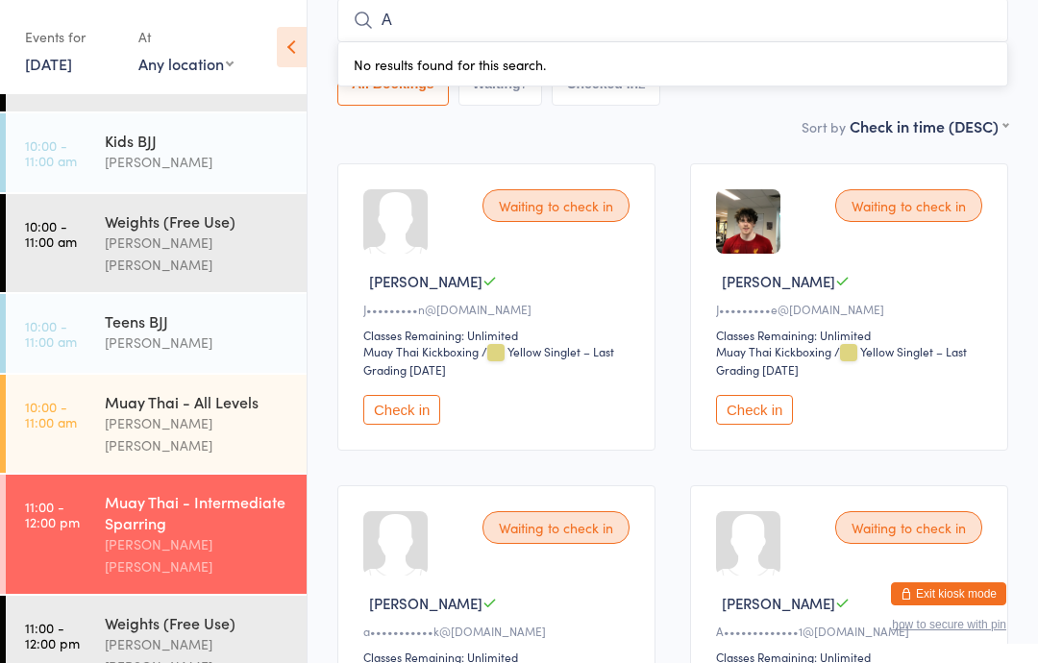
scroll to position [341, 0]
type input "A"
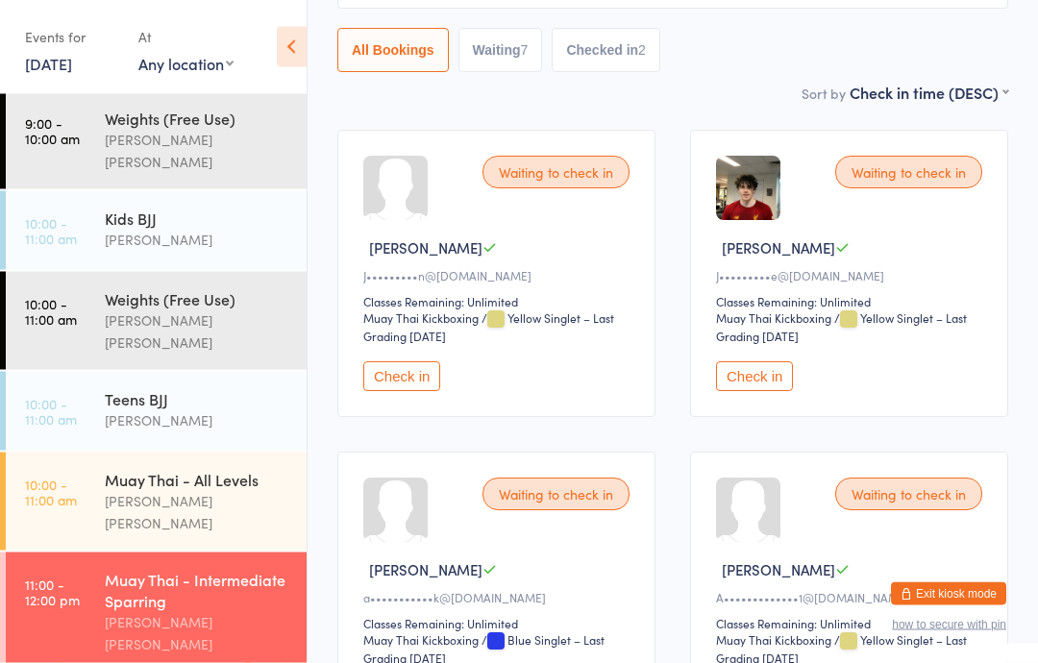
scroll to position [208, 0]
click at [180, 569] on div "Muay Thai - Intermediate Sparring" at bounding box center [197, 590] width 185 height 42
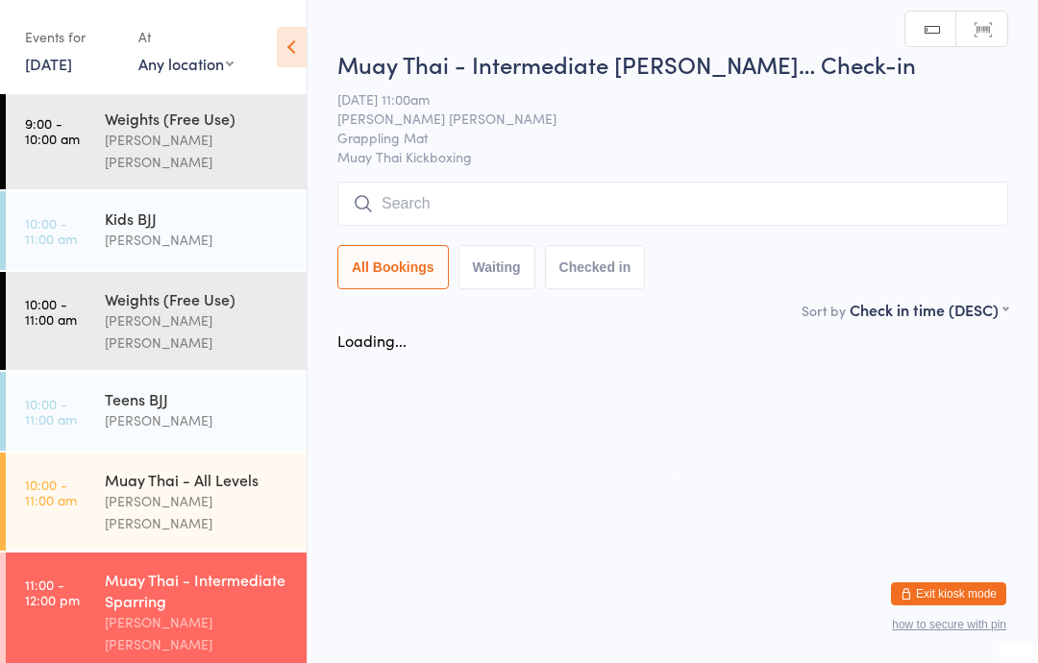
scroll to position [0, 0]
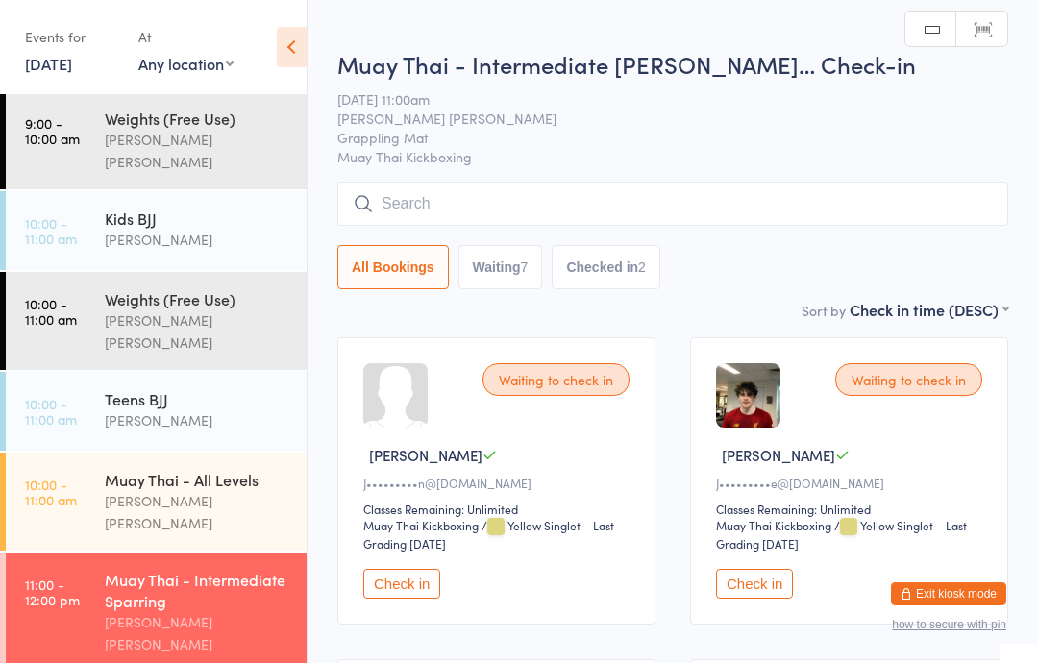
click at [222, 469] on div "Muay Thai - All Levels" at bounding box center [197, 479] width 185 height 21
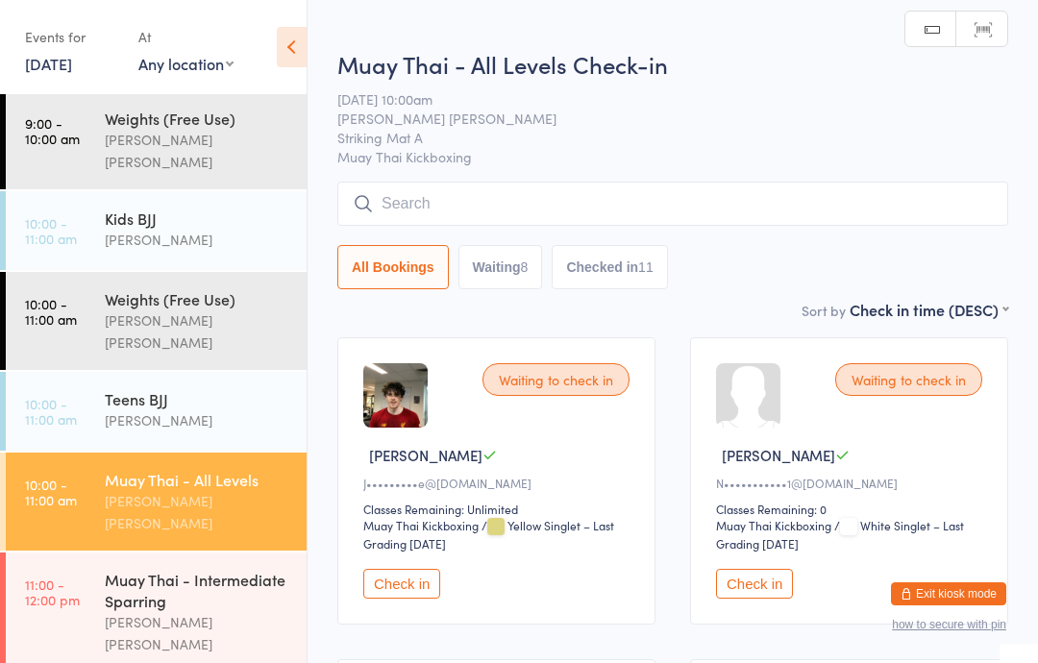
click at [586, 197] on input "search" at bounding box center [672, 204] width 671 height 44
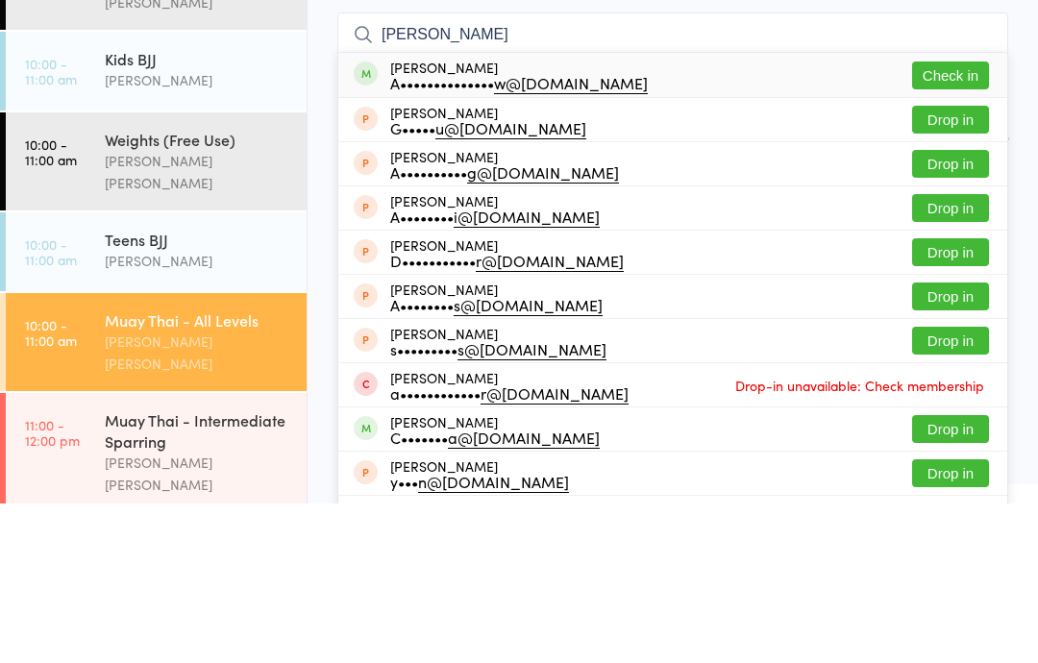
type input "[PERSON_NAME]"
click at [967, 221] on button "Check in" at bounding box center [950, 235] width 77 height 28
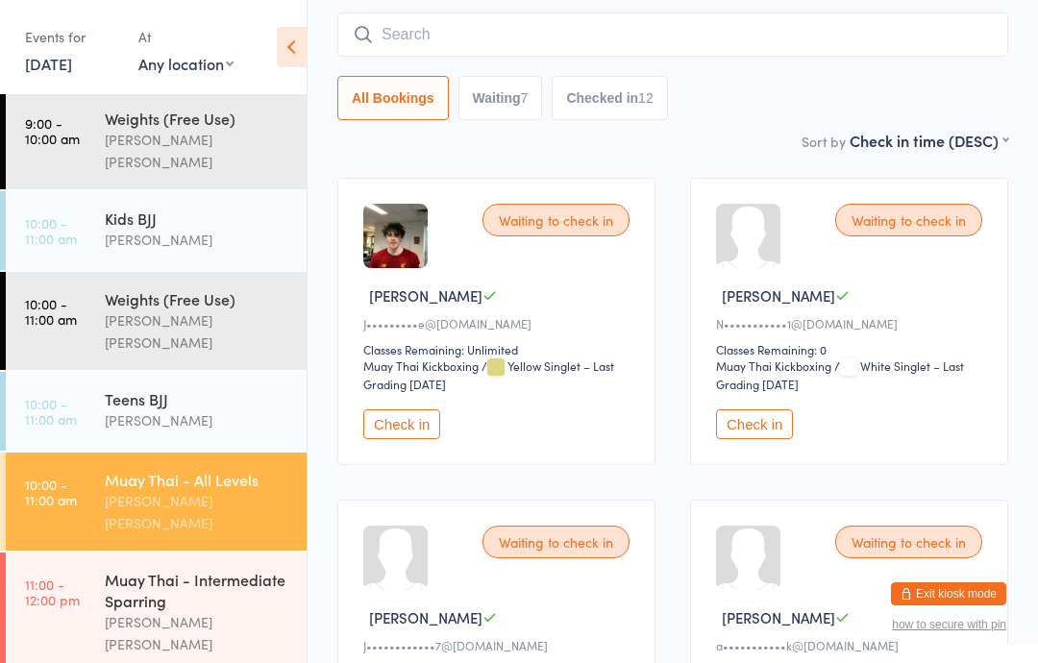
click at [584, 46] on input "search" at bounding box center [672, 34] width 671 height 44
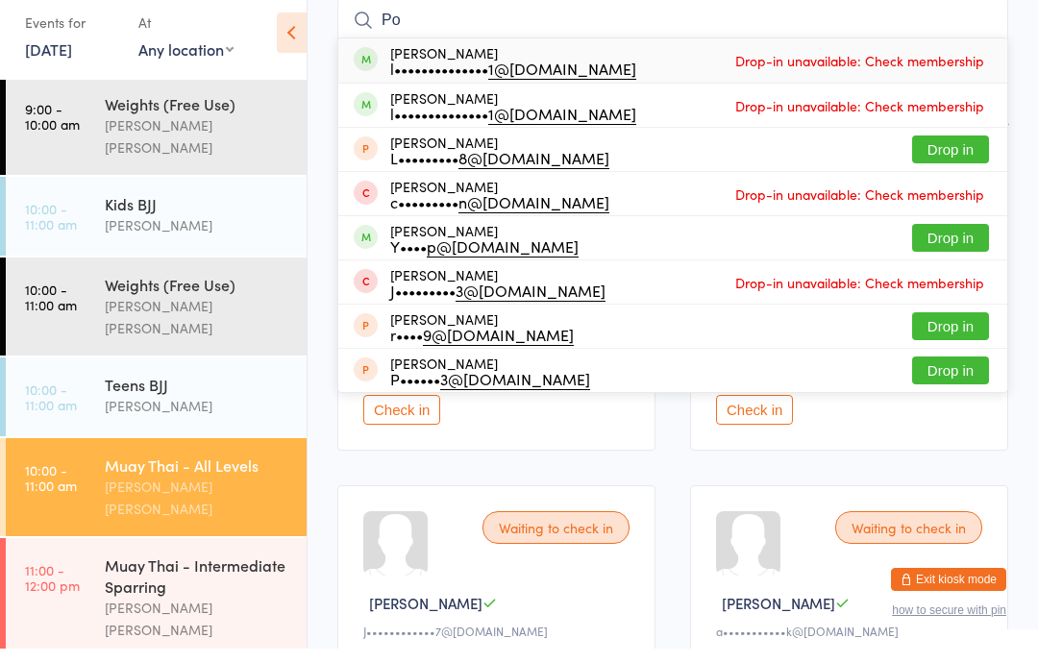
type input "P"
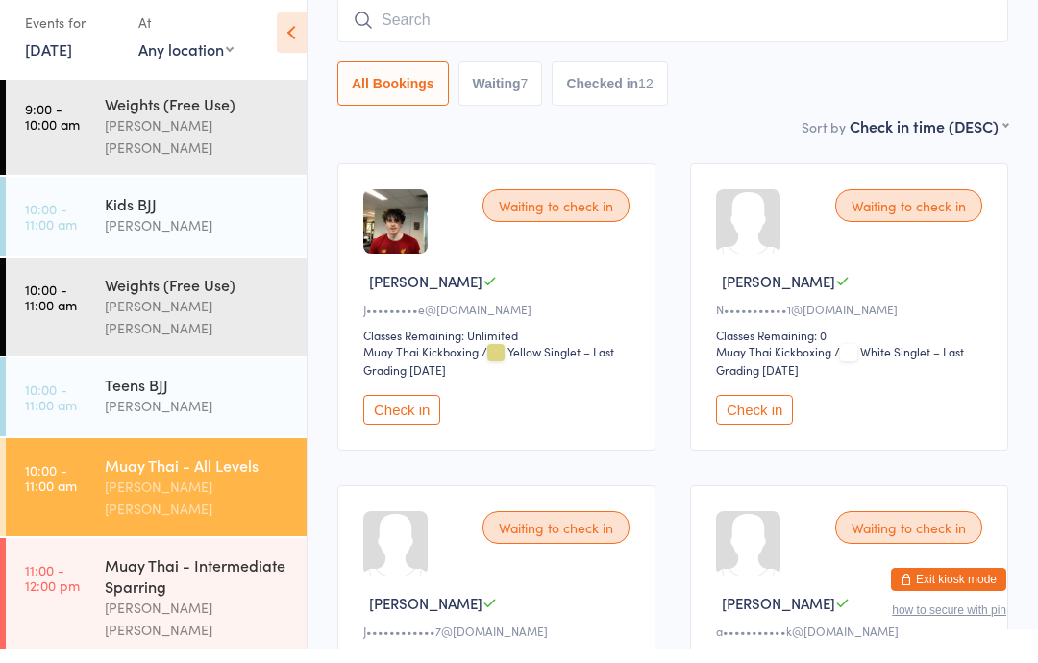
click at [544, 29] on input "search" at bounding box center [672, 34] width 671 height 44
click at [166, 229] on div "[PERSON_NAME]" at bounding box center [197, 240] width 185 height 22
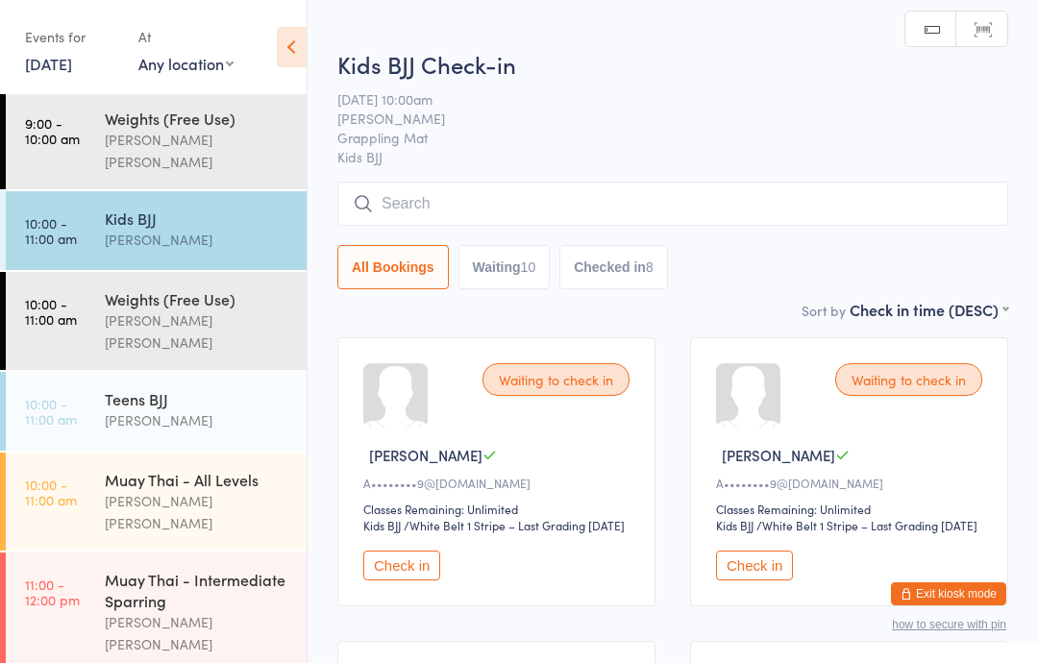
click at [493, 222] on input "search" at bounding box center [672, 204] width 671 height 44
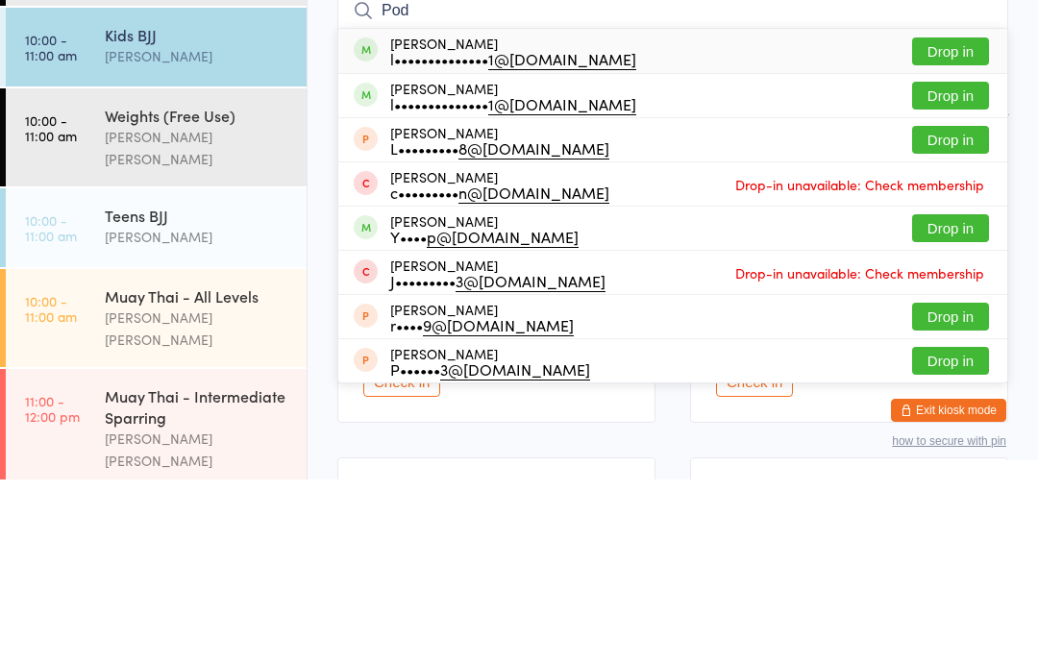
type input "Pod"
click at [945, 221] on button "Drop in" at bounding box center [950, 235] width 77 height 28
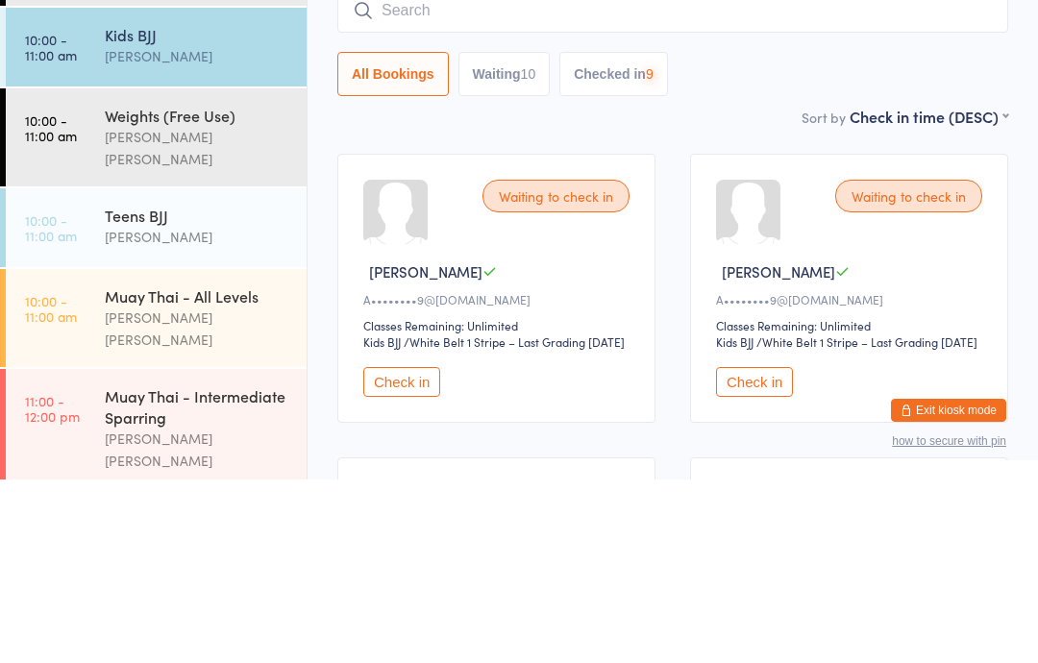
click at [494, 172] on input "search" at bounding box center [672, 194] width 671 height 44
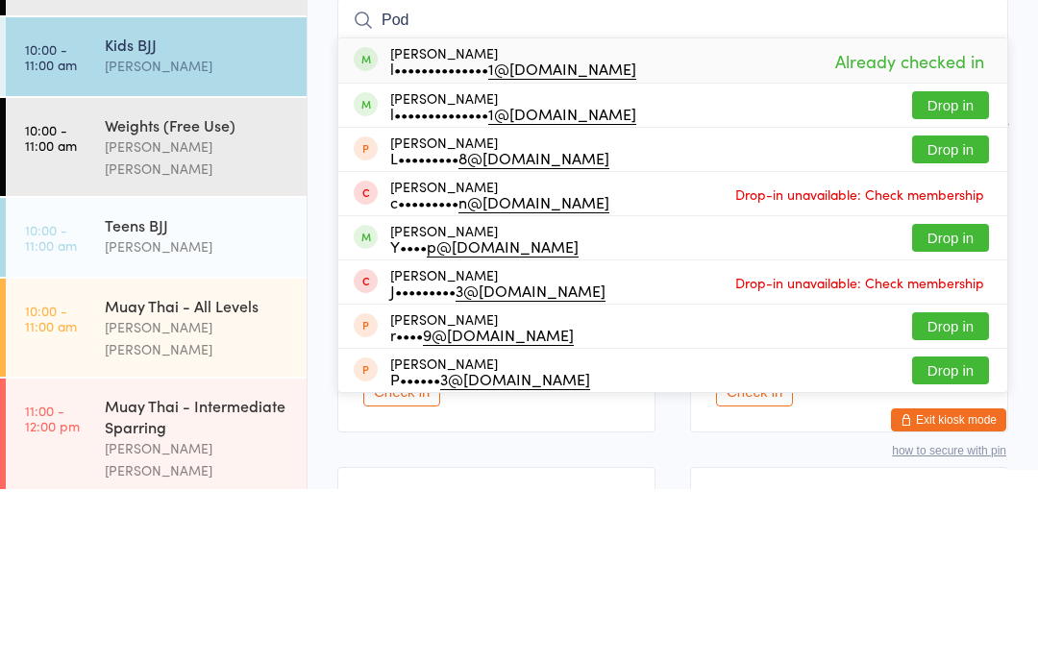
type input "Pod"
click at [943, 265] on button "Drop in" at bounding box center [950, 279] width 77 height 28
